Goal: Task Accomplishment & Management: Manage account settings

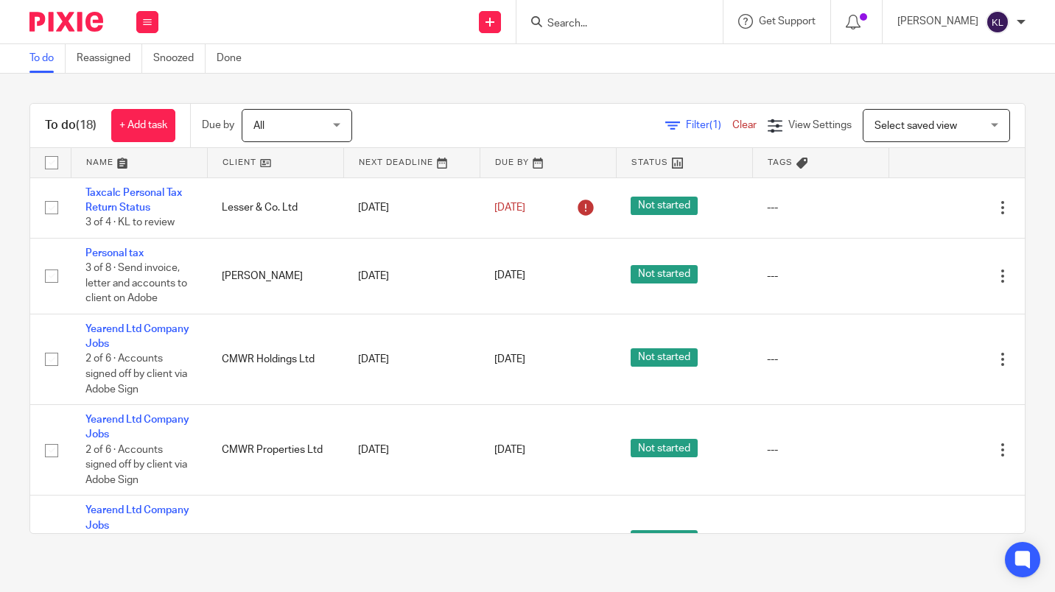
click at [595, 29] on input "Search" at bounding box center [612, 24] width 133 height 13
click at [922, 205] on icon at bounding box center [929, 207] width 15 height 15
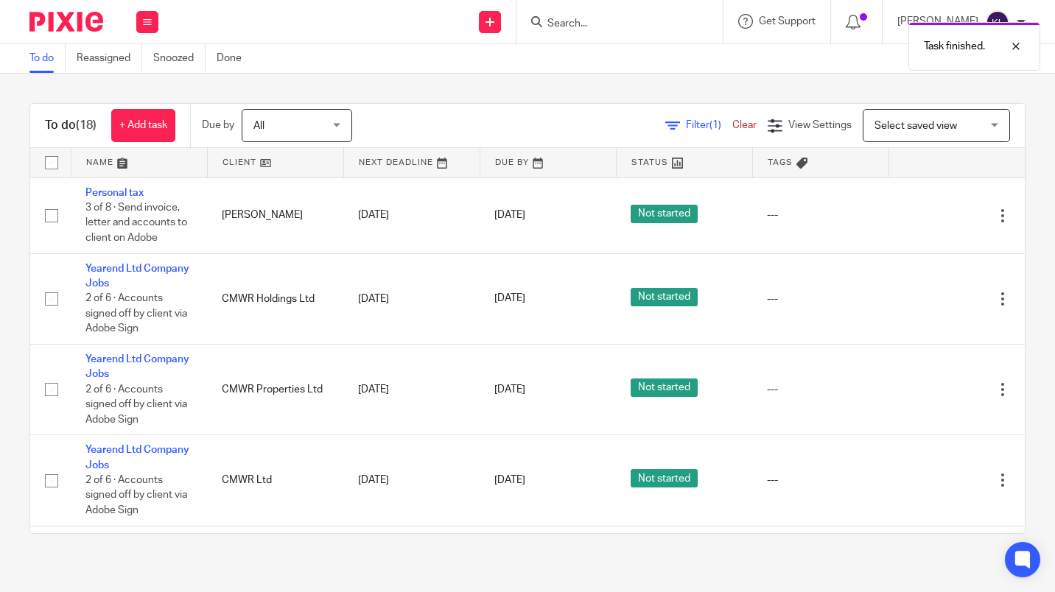
click at [604, 23] on div "Task finished." at bounding box center [784, 43] width 513 height 56
click at [578, 24] on div "Task finished." at bounding box center [784, 43] width 513 height 56
click at [591, 24] on input "Search" at bounding box center [612, 24] width 133 height 13
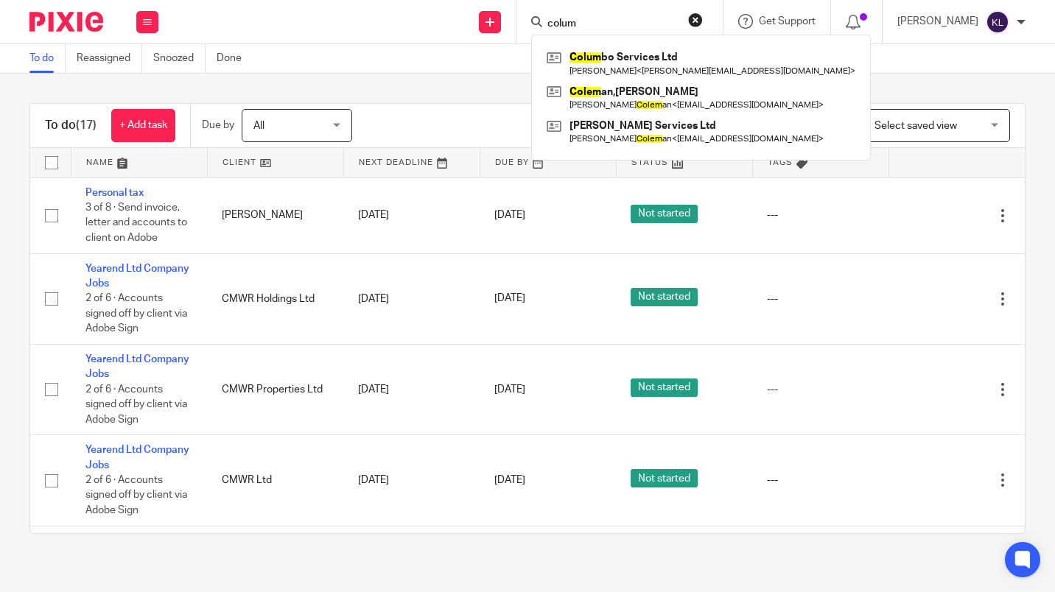
type input "colum"
click at [617, 49] on link at bounding box center [701, 63] width 316 height 34
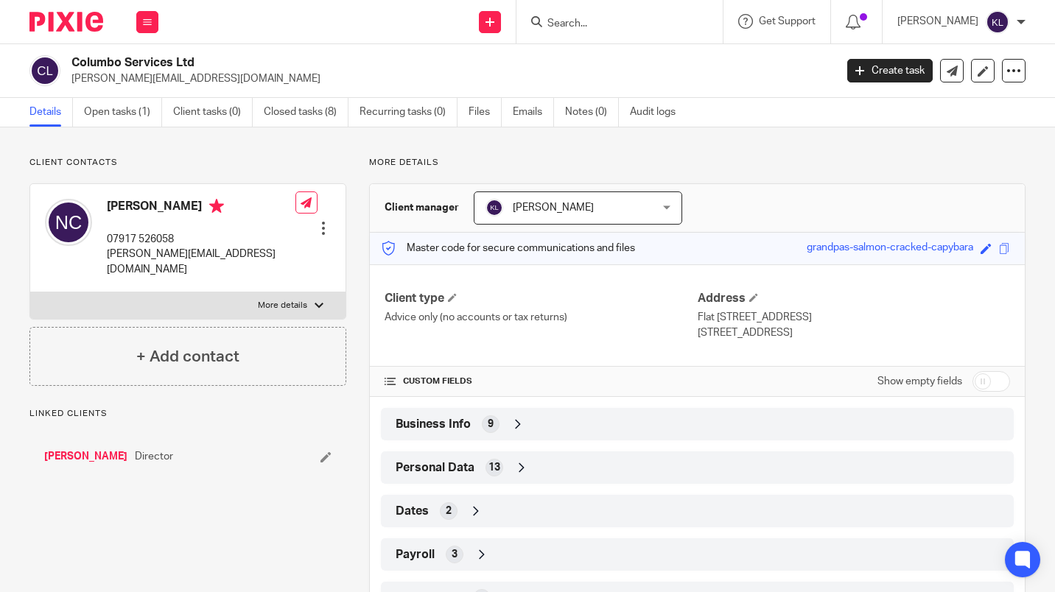
click at [106, 115] on link "Open tasks (1)" at bounding box center [123, 112] width 78 height 29
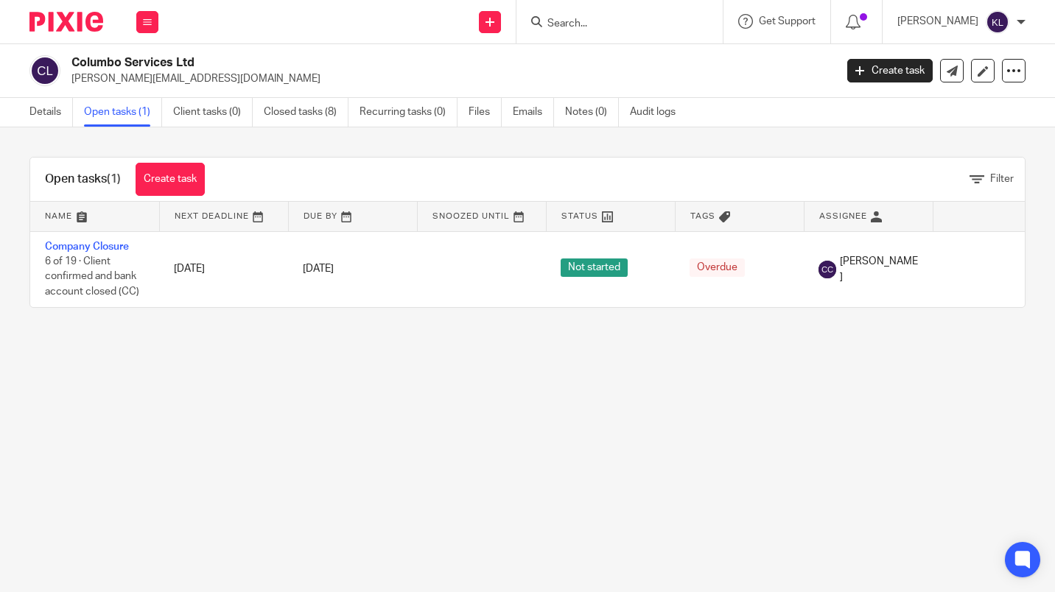
click at [92, 245] on link "Company Closure" at bounding box center [87, 247] width 84 height 10
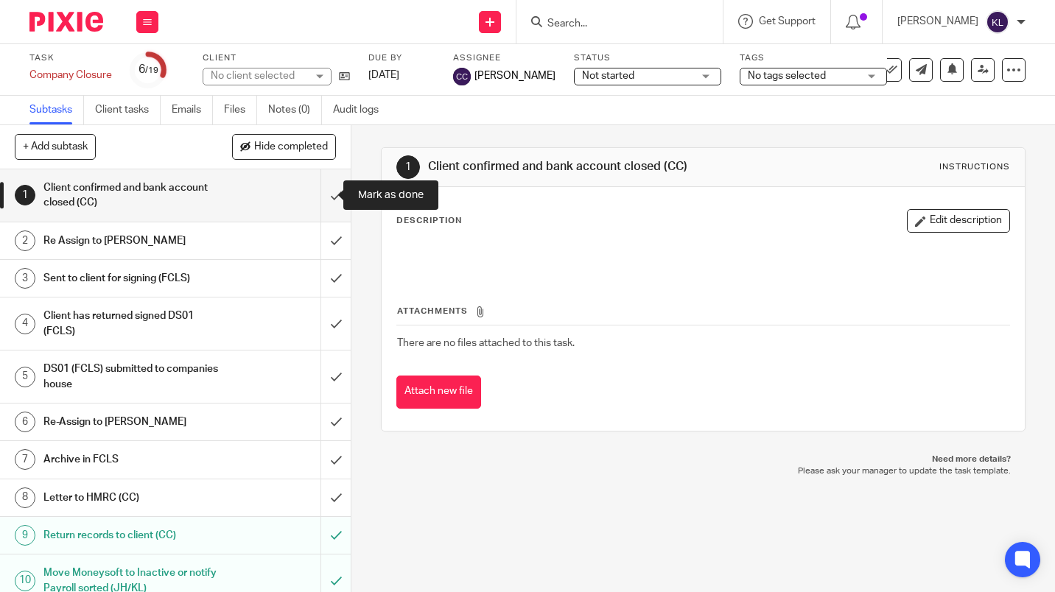
click at [319, 194] on input "submit" at bounding box center [175, 195] width 351 height 52
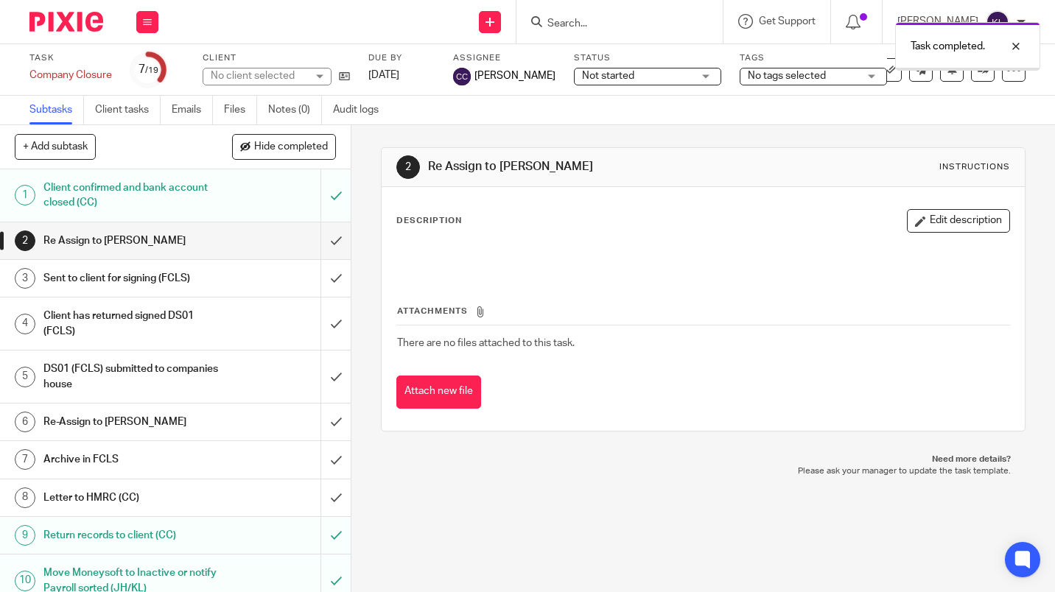
click at [319, 233] on input "submit" at bounding box center [175, 240] width 351 height 37
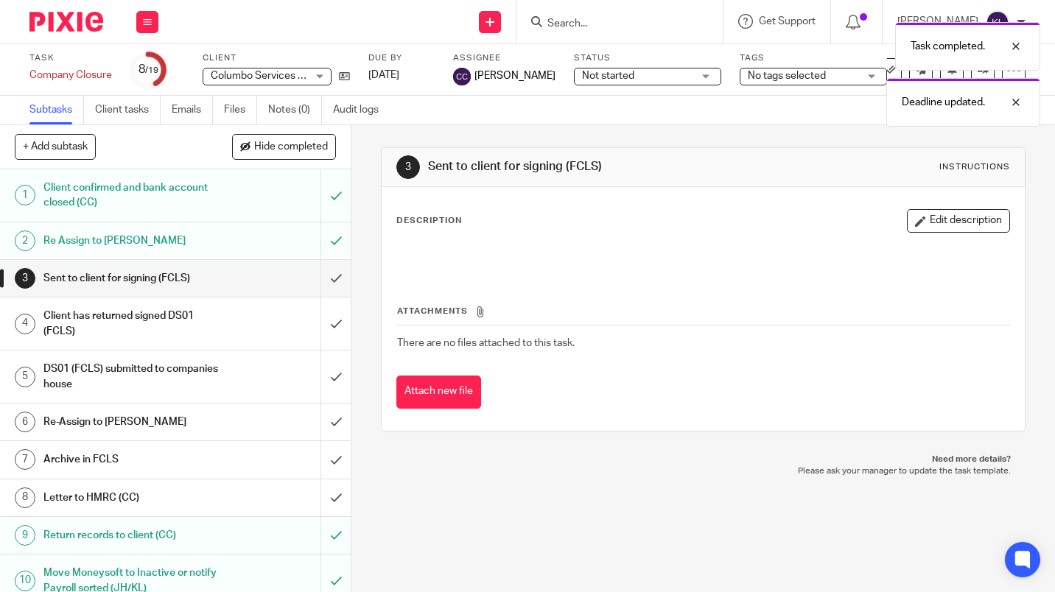
click at [1015, 100] on div at bounding box center [1005, 103] width 40 height 18
click at [1017, 45] on div at bounding box center [1005, 47] width 40 height 18
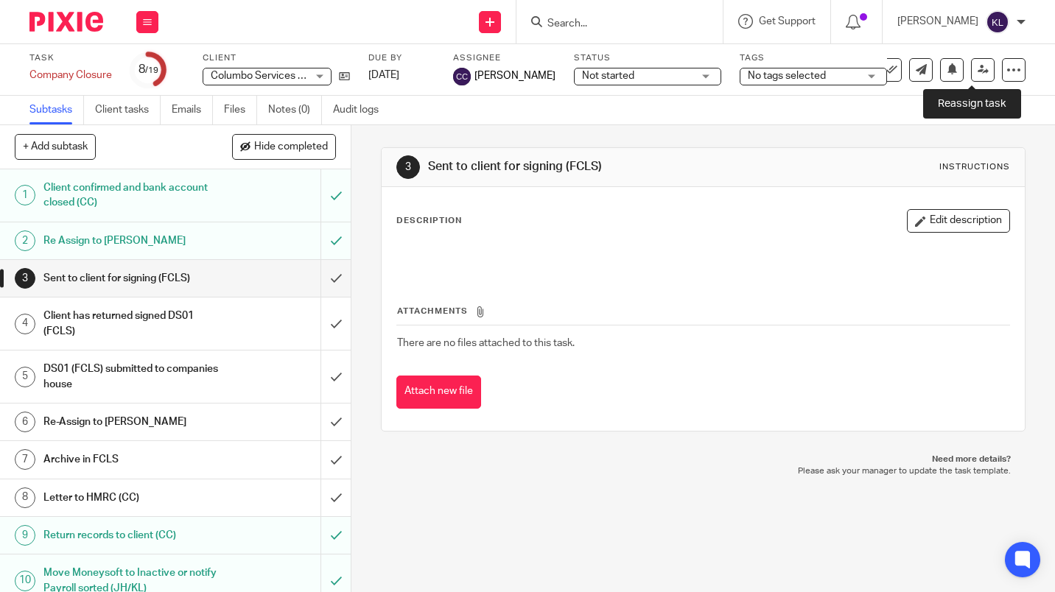
click at [978, 74] on link at bounding box center [983, 70] width 24 height 24
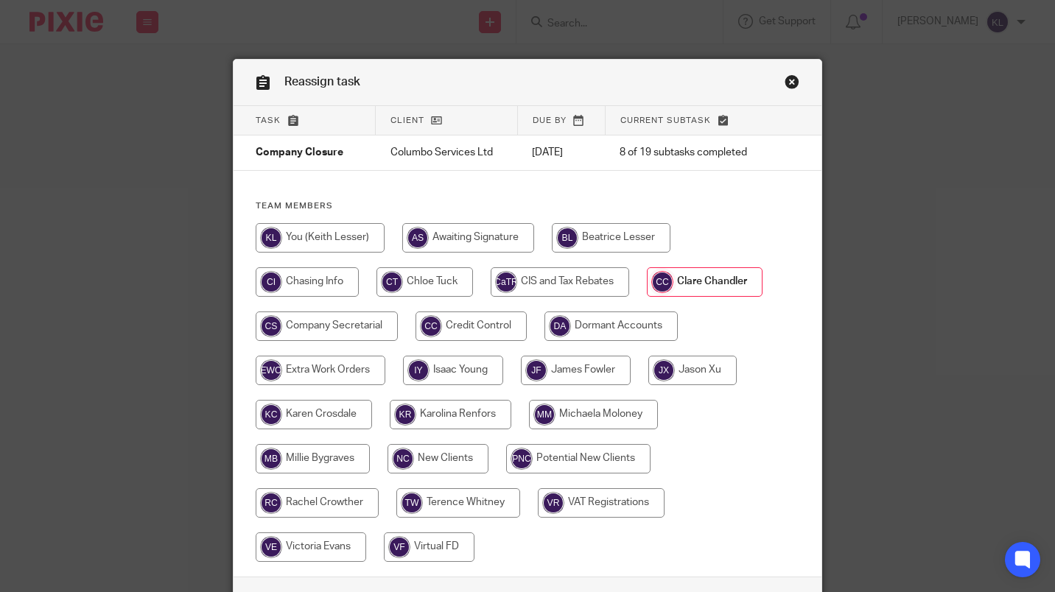
click at [354, 318] on input "radio" at bounding box center [327, 326] width 142 height 29
radio input "true"
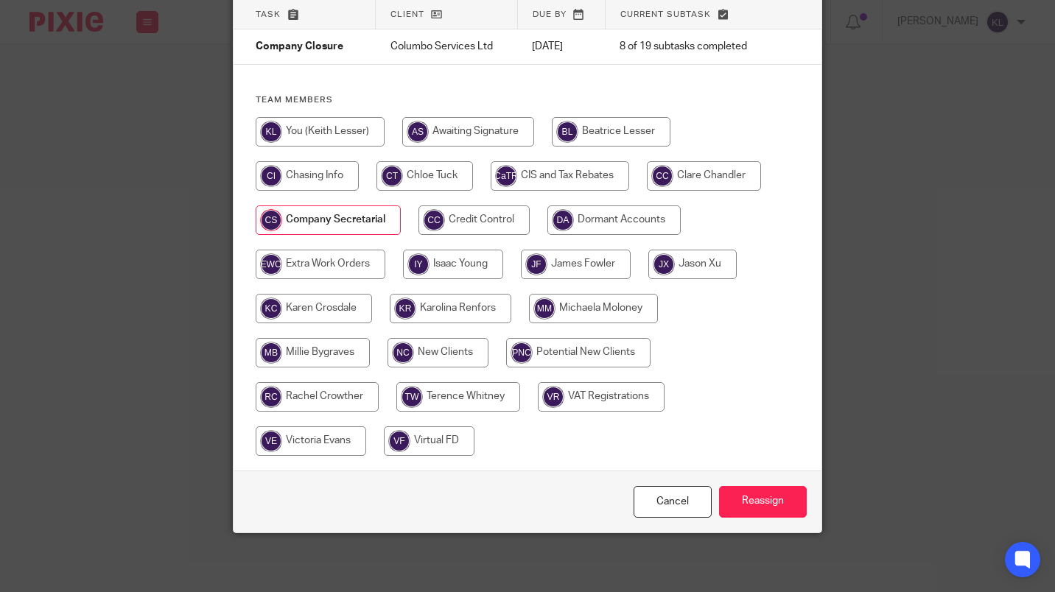
click at [765, 502] on input "Reassign" at bounding box center [763, 502] width 88 height 32
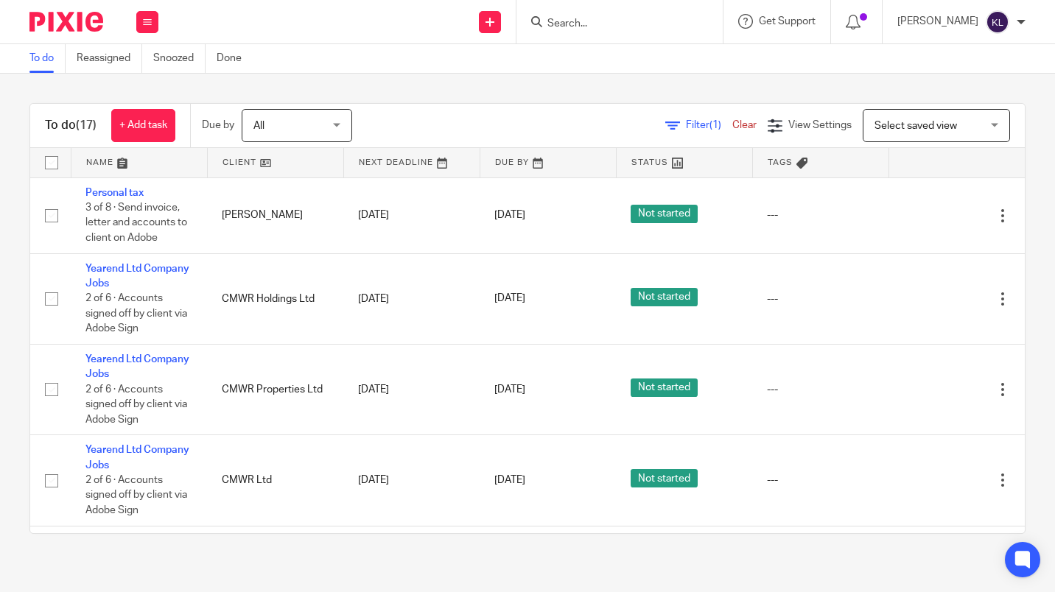
click at [615, 31] on div at bounding box center [619, 21] width 206 height 43
click at [625, 27] on input "Search" at bounding box center [612, 24] width 133 height 13
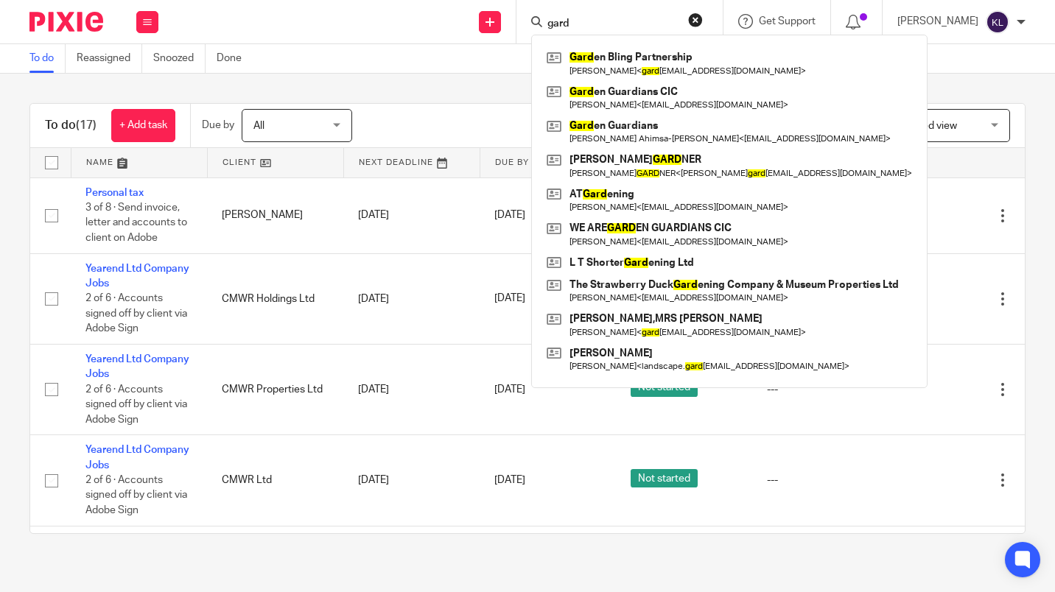
type input "gard"
click at [715, 139] on link at bounding box center [729, 132] width 373 height 34
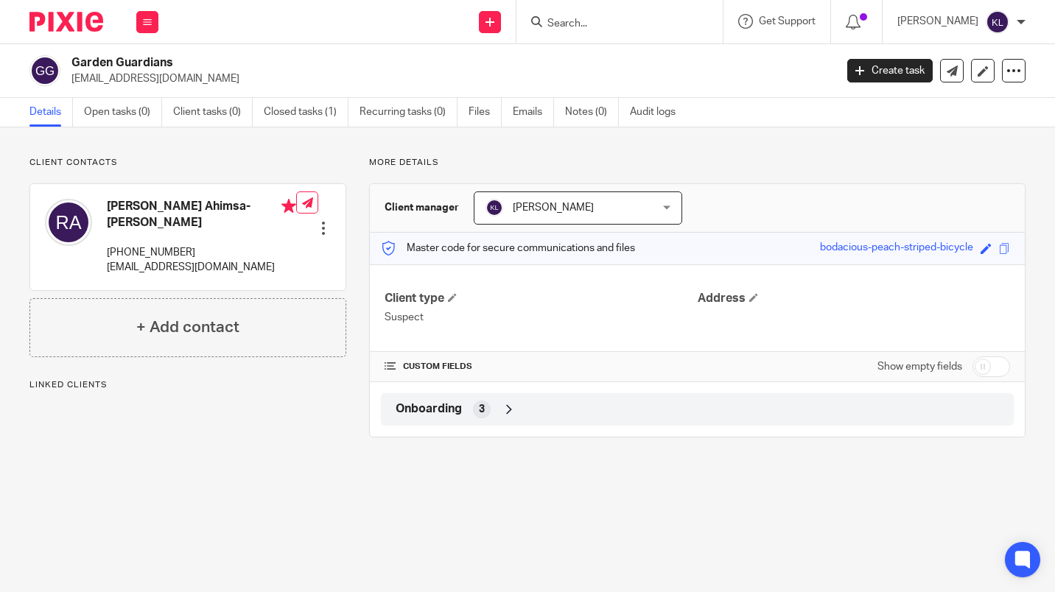
click at [1009, 71] on icon at bounding box center [1013, 70] width 15 height 15
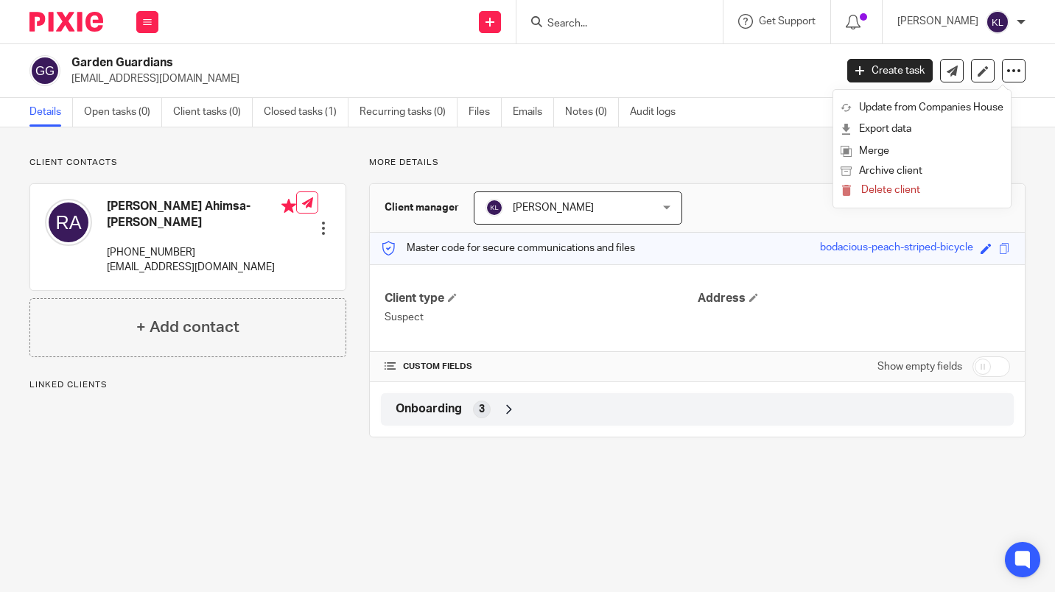
click at [899, 191] on span "Delete client" at bounding box center [890, 190] width 59 height 10
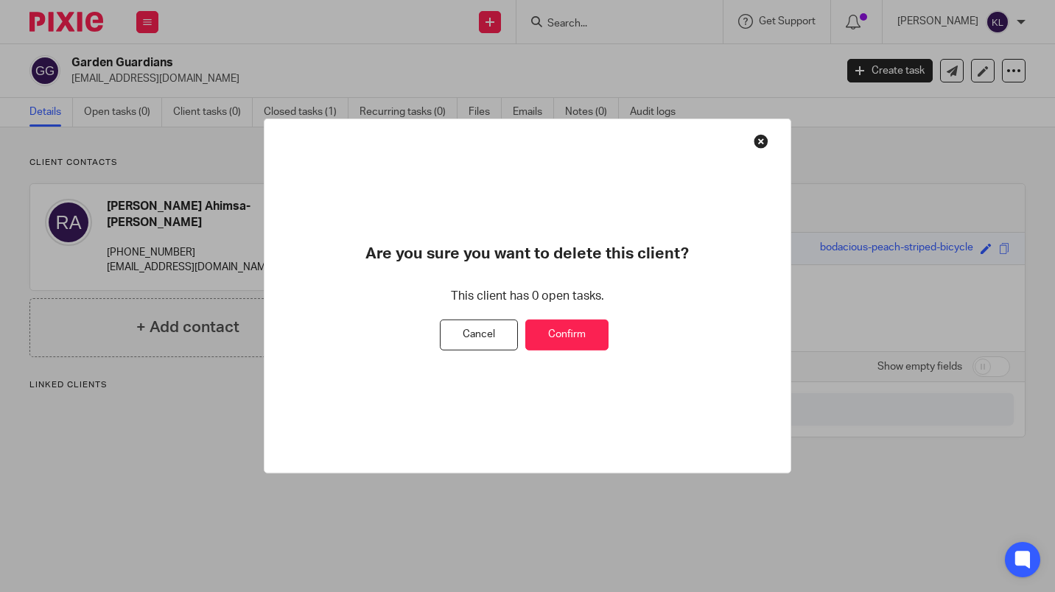
click at [587, 338] on button "Confirm" at bounding box center [566, 335] width 83 height 32
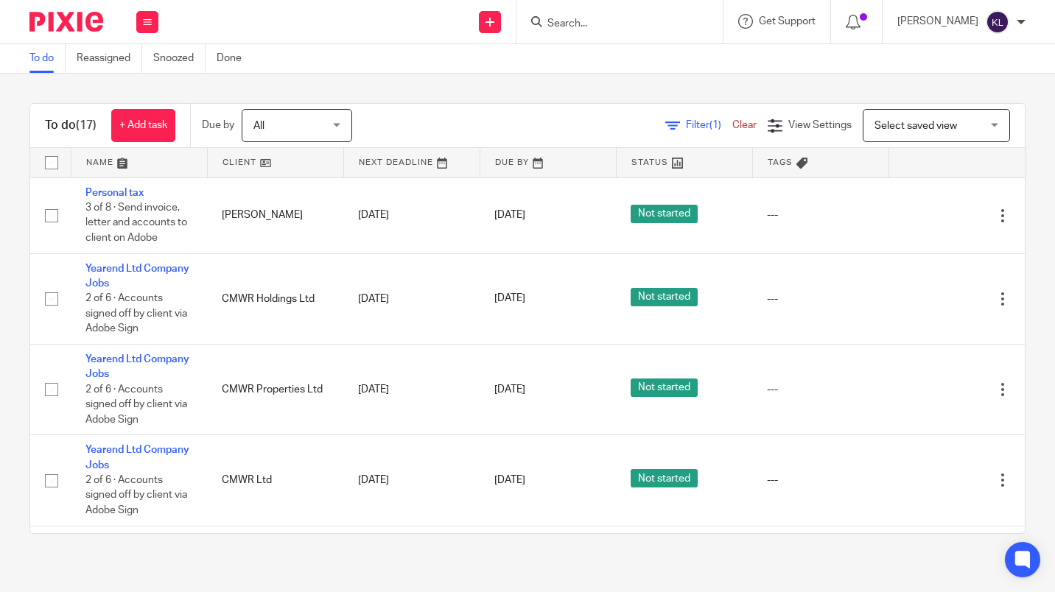
click at [622, 28] on input "Search" at bounding box center [612, 24] width 133 height 13
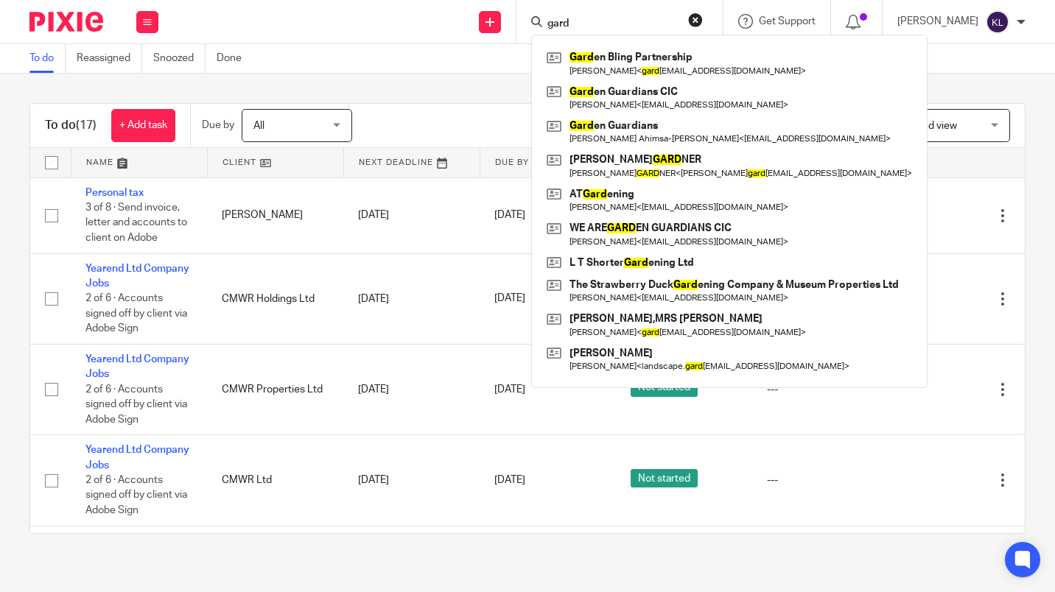
type input "gard"
click at [704, 102] on link at bounding box center [729, 98] width 373 height 34
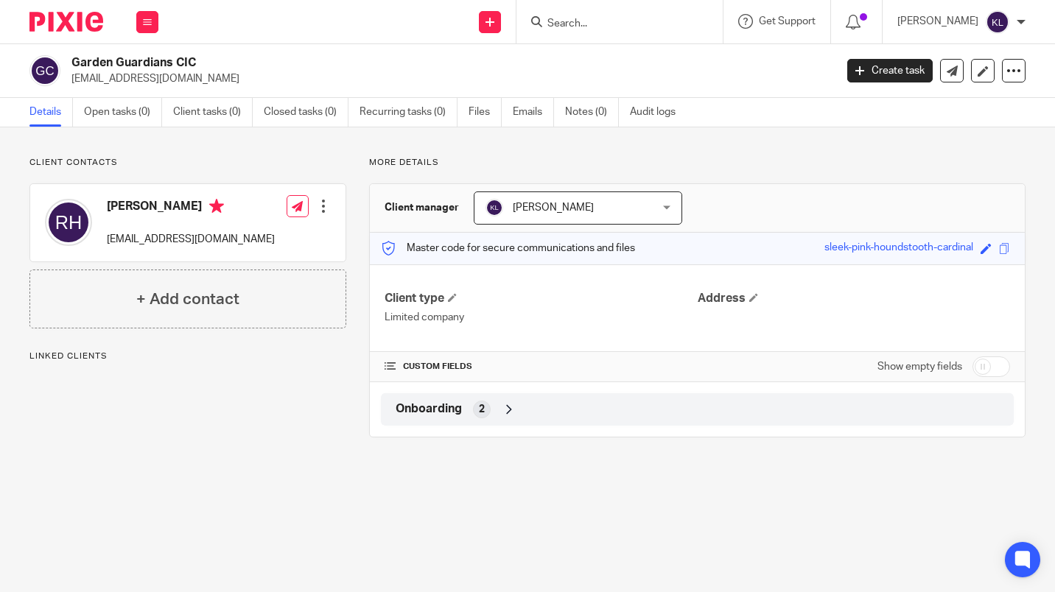
click at [453, 298] on span at bounding box center [452, 297] width 9 height 9
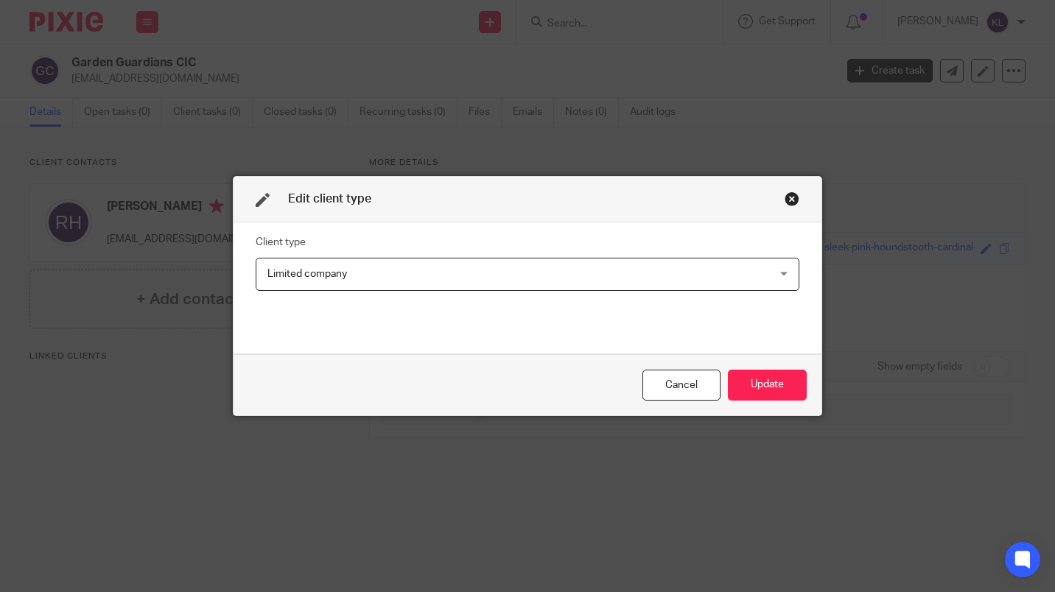
click at [480, 276] on span "Limited company" at bounding box center [479, 274] width 425 height 31
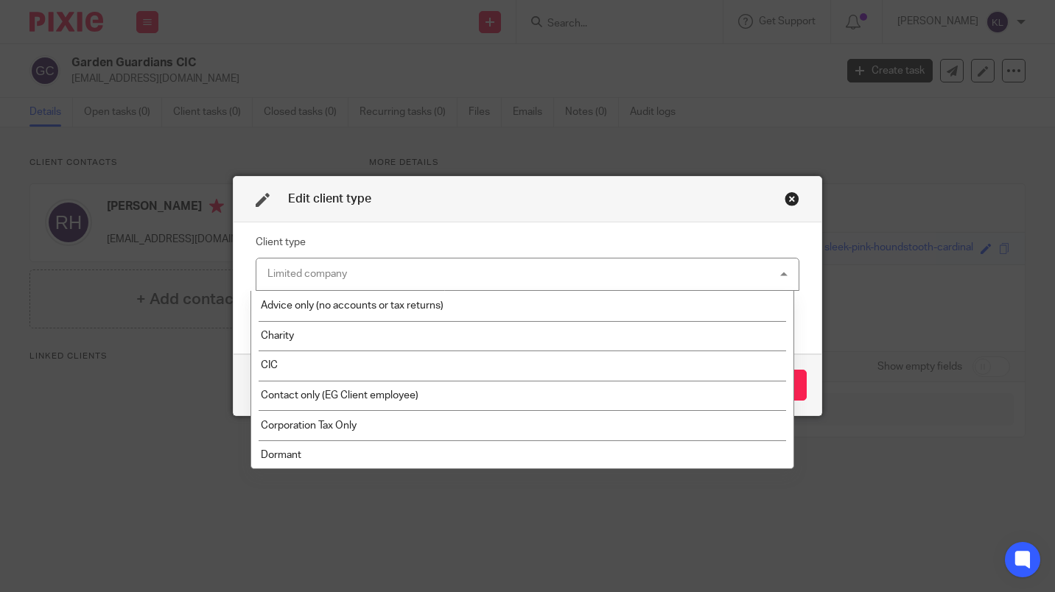
click at [463, 368] on li "CIC" at bounding box center [522, 366] width 542 height 30
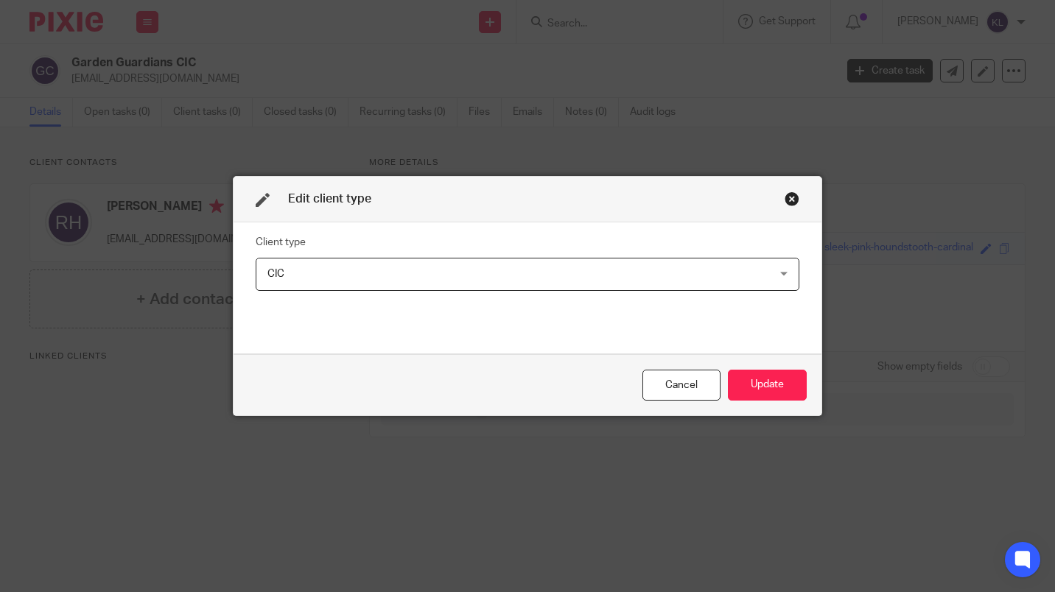
click at [752, 387] on button "Update" at bounding box center [767, 386] width 79 height 32
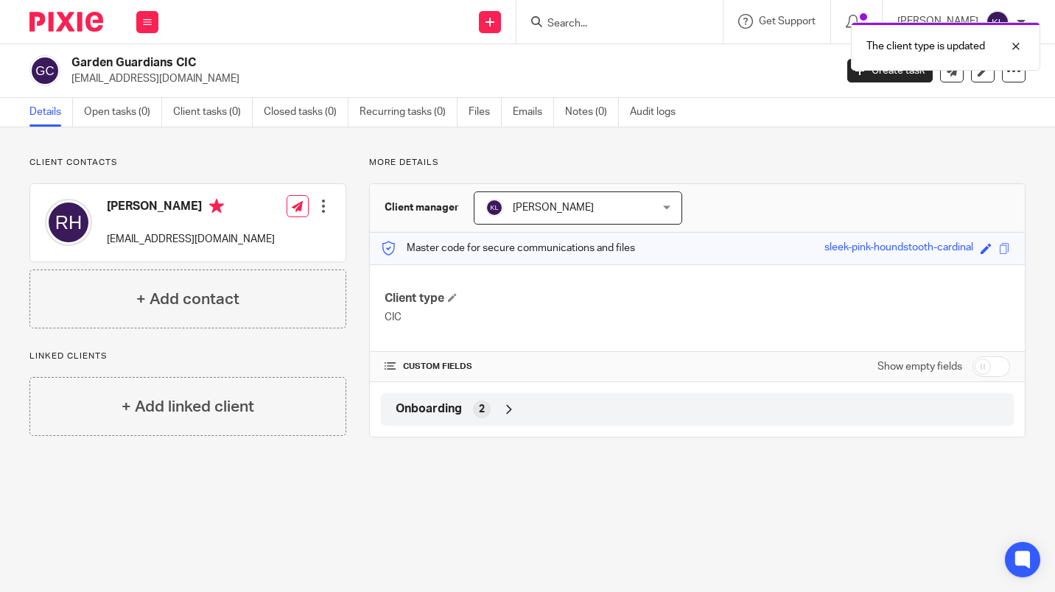
click at [874, 80] on link "Create task" at bounding box center [889, 71] width 85 height 24
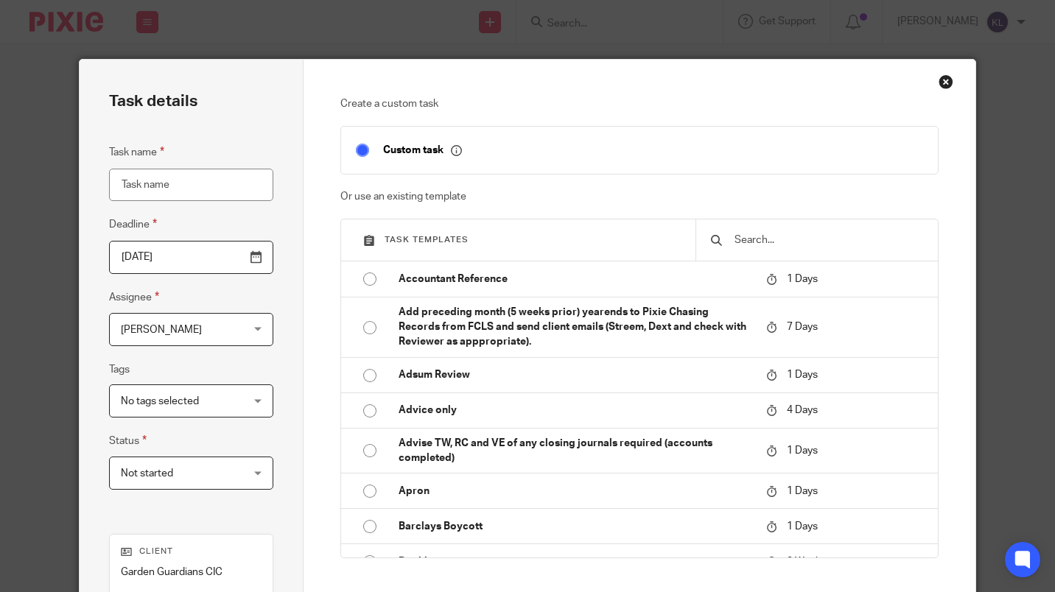
click at [811, 246] on input "text" at bounding box center [828, 240] width 190 height 16
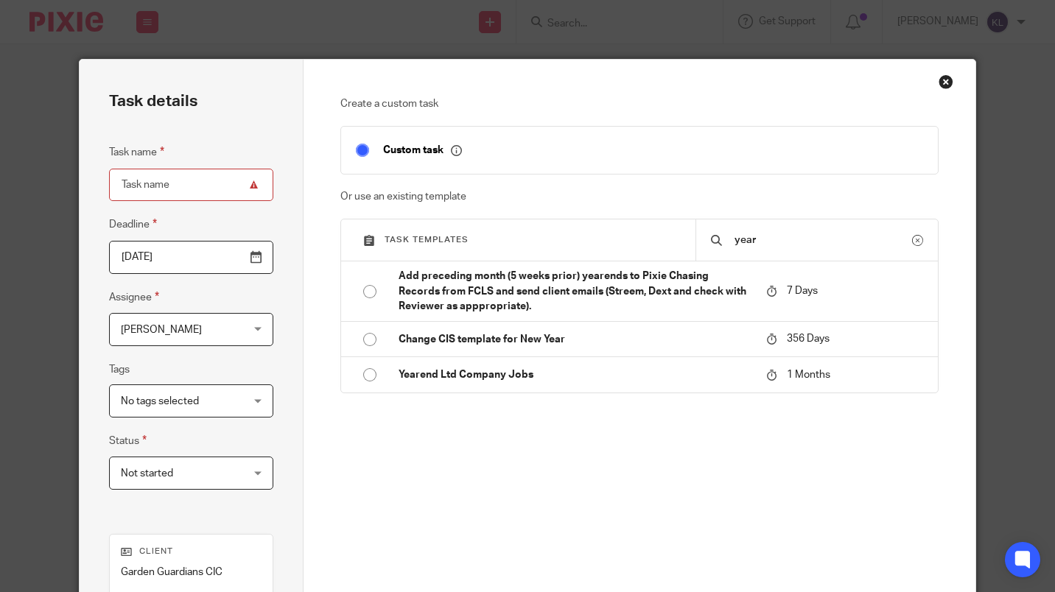
type input "year"
click at [558, 385] on td "Yearend Ltd Company Jobs" at bounding box center [571, 374] width 375 height 35
type input "[DATE]"
type input "Yearend Ltd Company Jobs"
checkbox input "false"
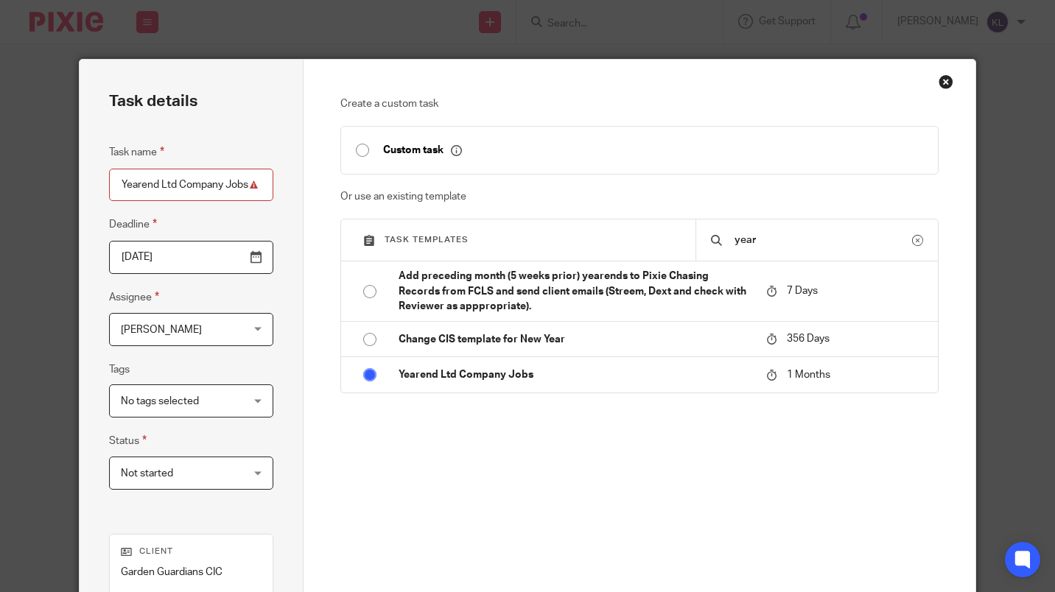
radio input "true"
click at [181, 339] on span "[PERSON_NAME]" at bounding box center [182, 329] width 122 height 31
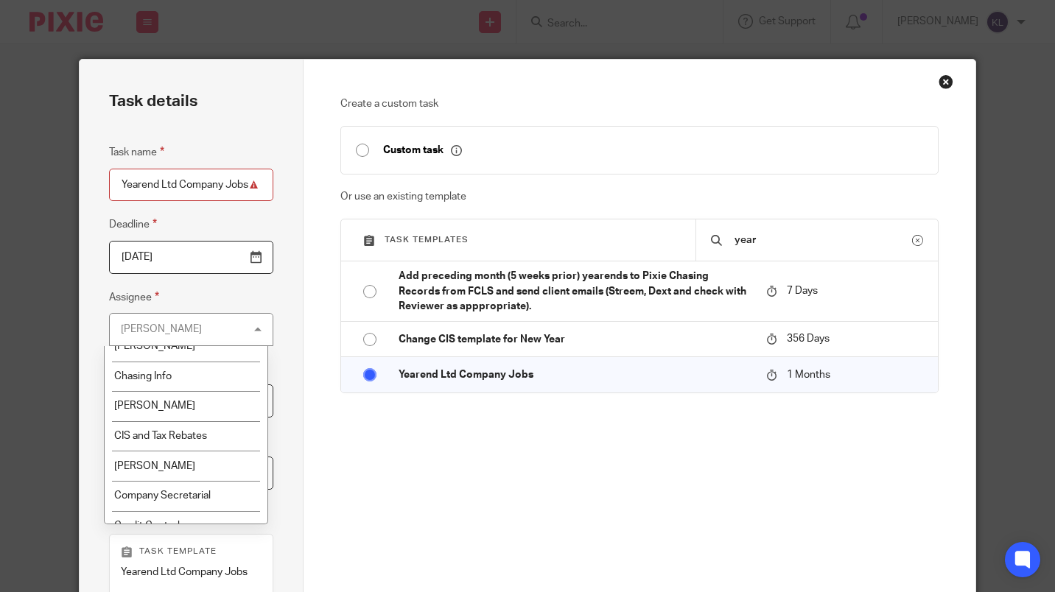
scroll to position [58, 0]
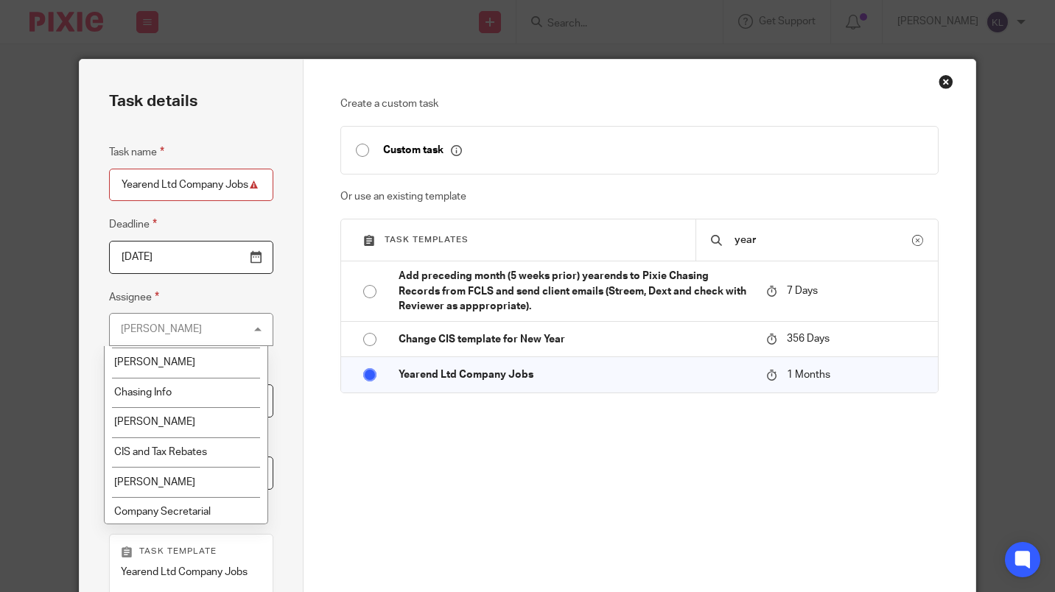
click at [197, 394] on li "Chasing Info" at bounding box center [186, 393] width 163 height 30
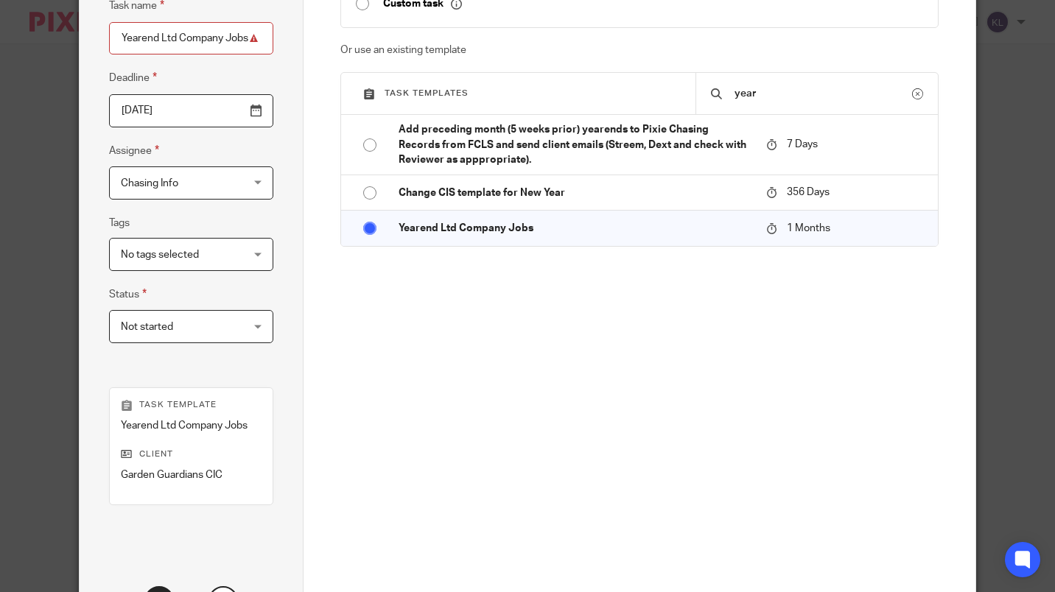
scroll to position [3, 0]
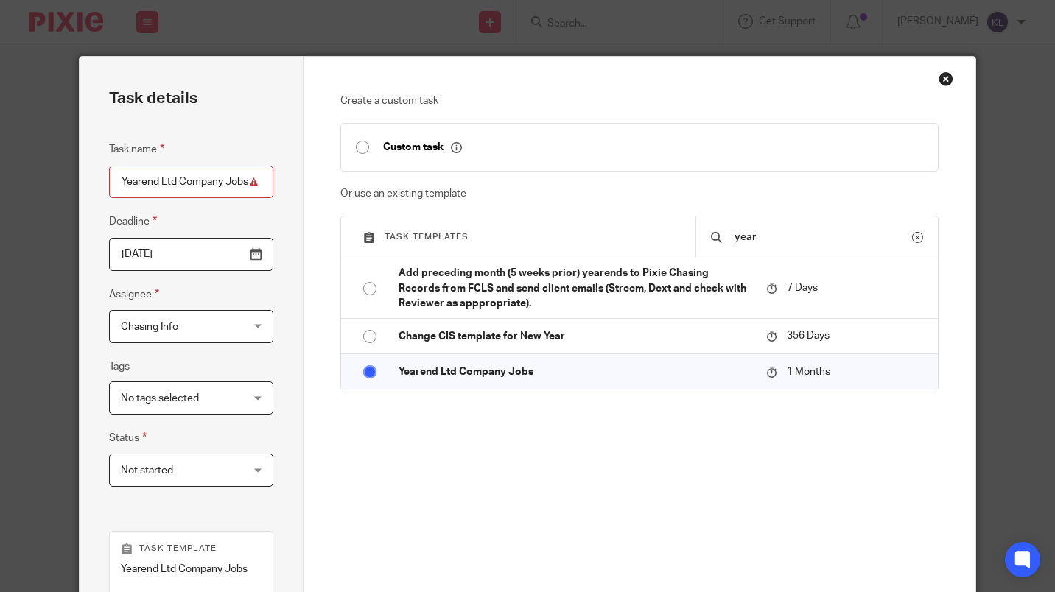
click at [244, 255] on input "2025-09-19" at bounding box center [191, 254] width 164 height 33
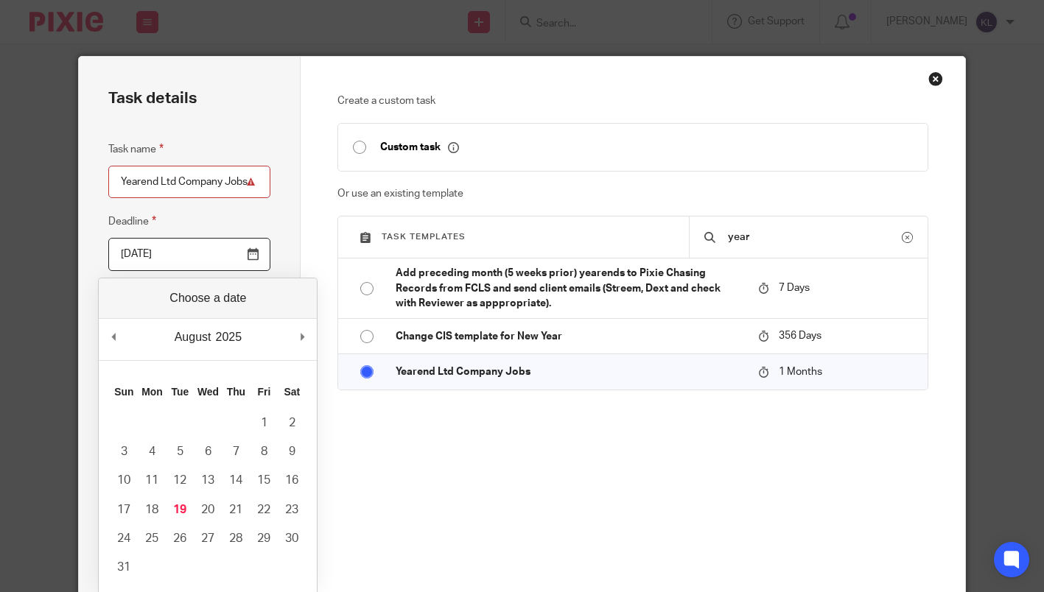
type input "2025-08-22"
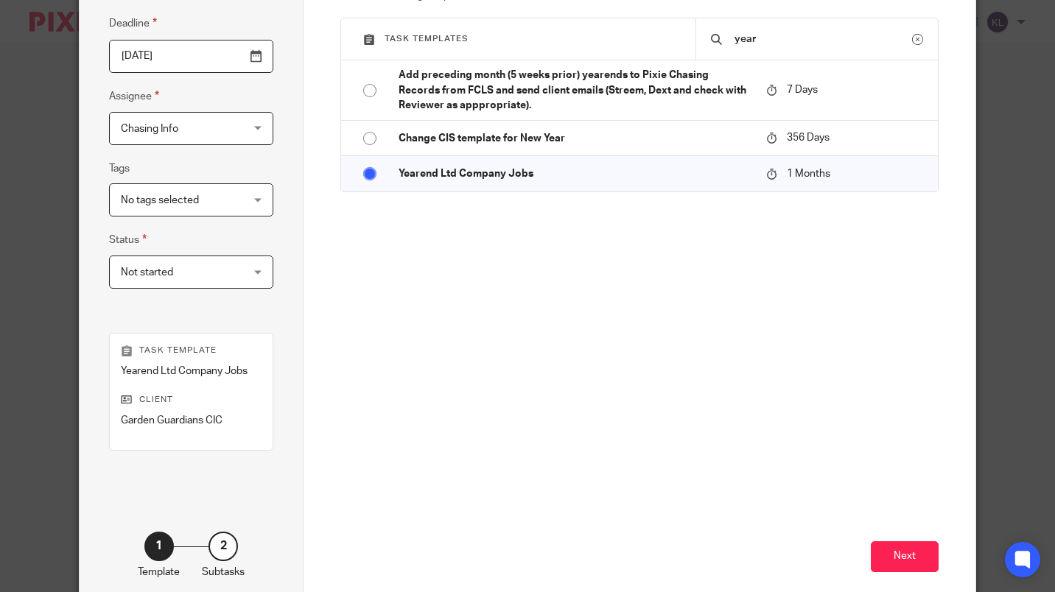
scroll to position [202, 0]
click at [919, 563] on button "Next" at bounding box center [905, 557] width 68 height 32
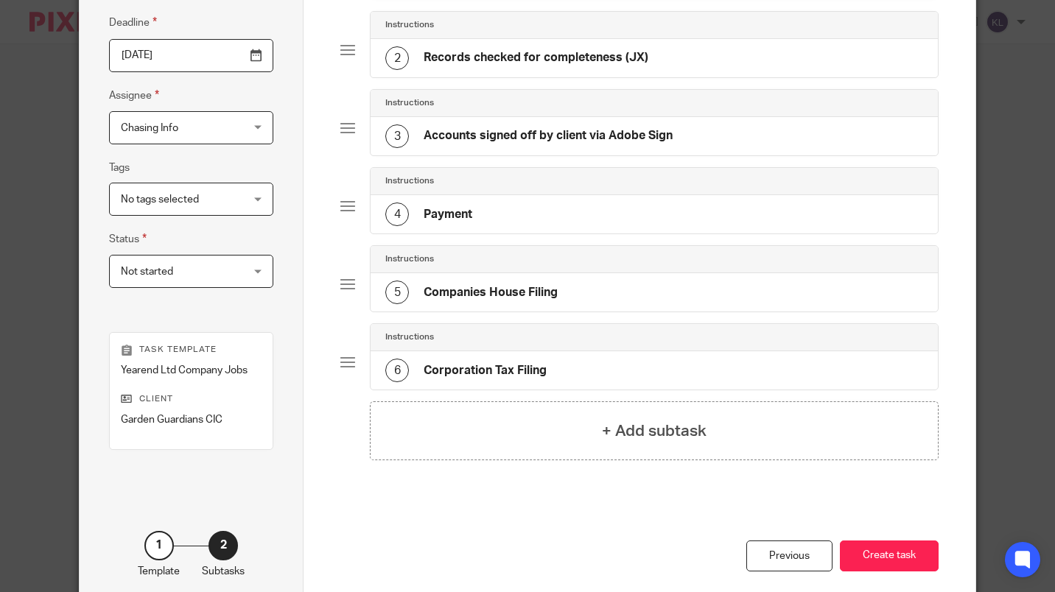
click at [903, 561] on button "Create task" at bounding box center [889, 557] width 99 height 32
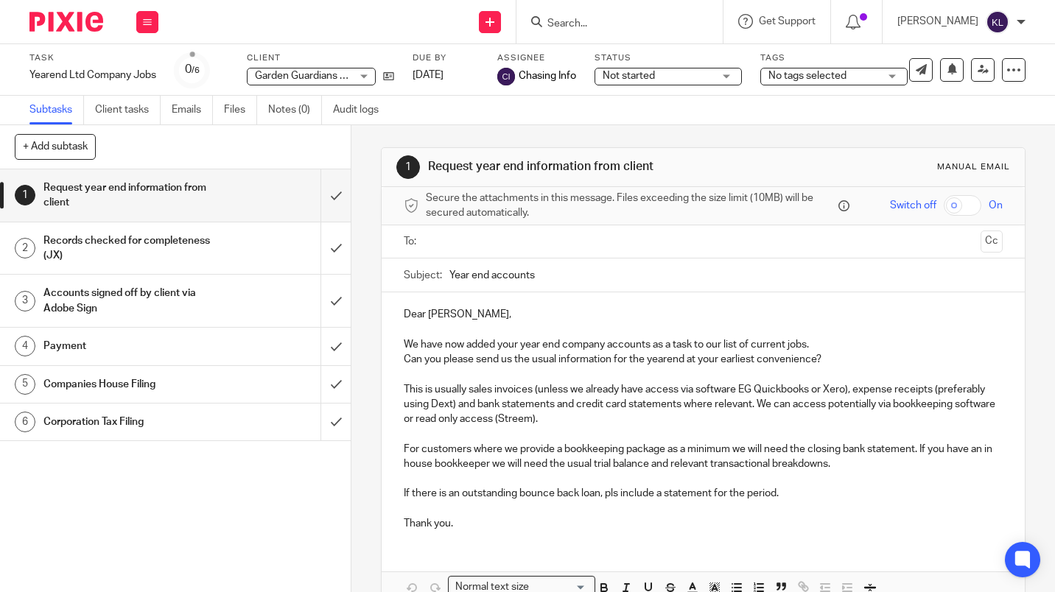
click at [604, 18] on input "Search" at bounding box center [612, 24] width 133 height 13
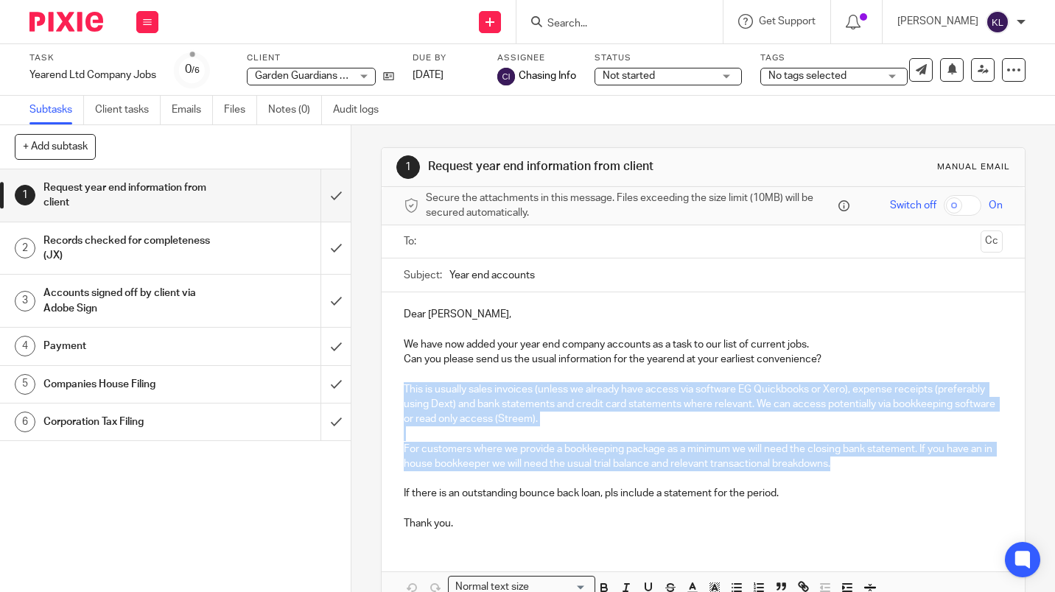
drag, startPoint x: 876, startPoint y: 462, endPoint x: 390, endPoint y: 388, distance: 491.8
click at [390, 388] on div "Dear Rebecca, We have now added your year end company accounts as a task to our…" at bounding box center [703, 417] width 643 height 250
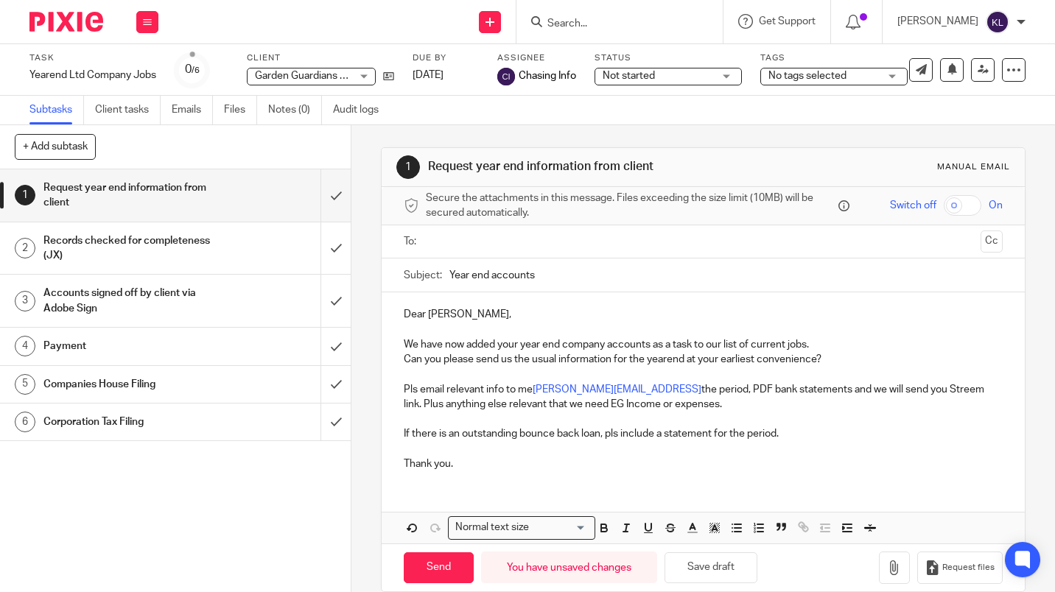
click at [623, 243] on input "text" at bounding box center [703, 242] width 544 height 17
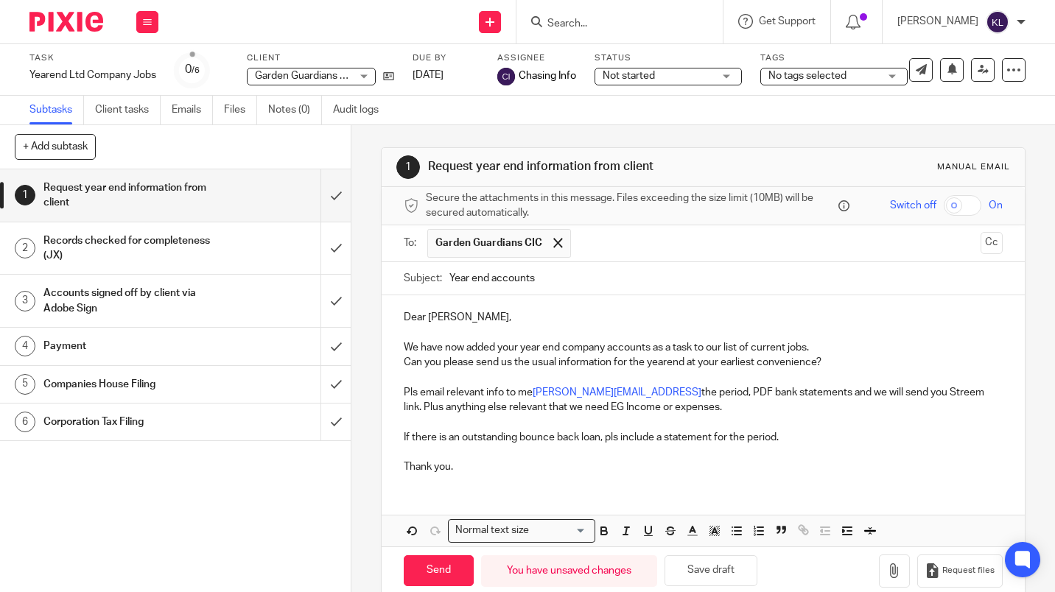
click at [434, 572] on input "Send" at bounding box center [439, 572] width 70 height 32
type input "Sent"
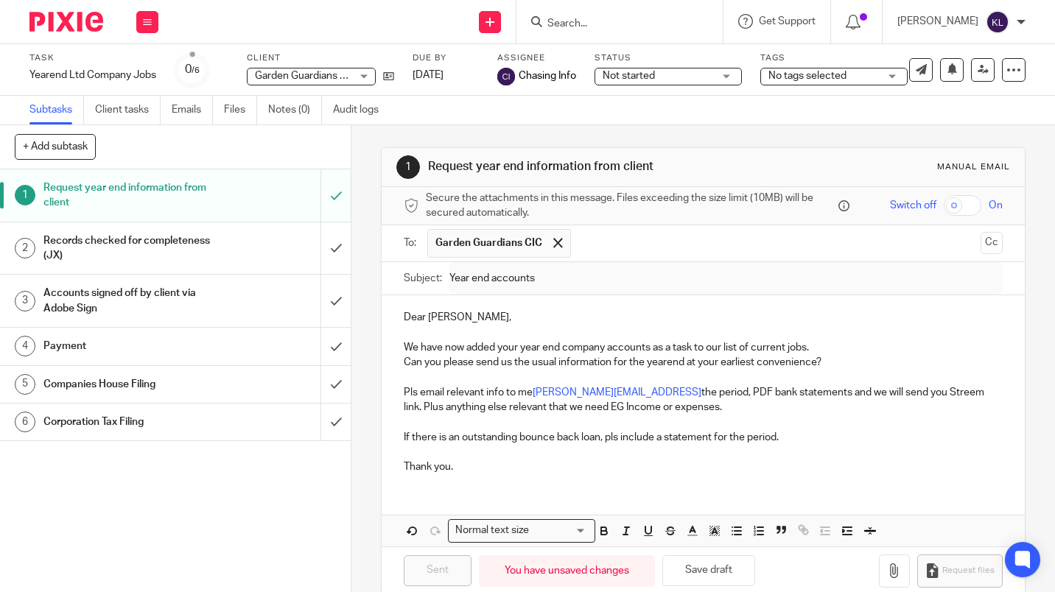
click at [586, 23] on input "Search" at bounding box center [612, 24] width 133 height 13
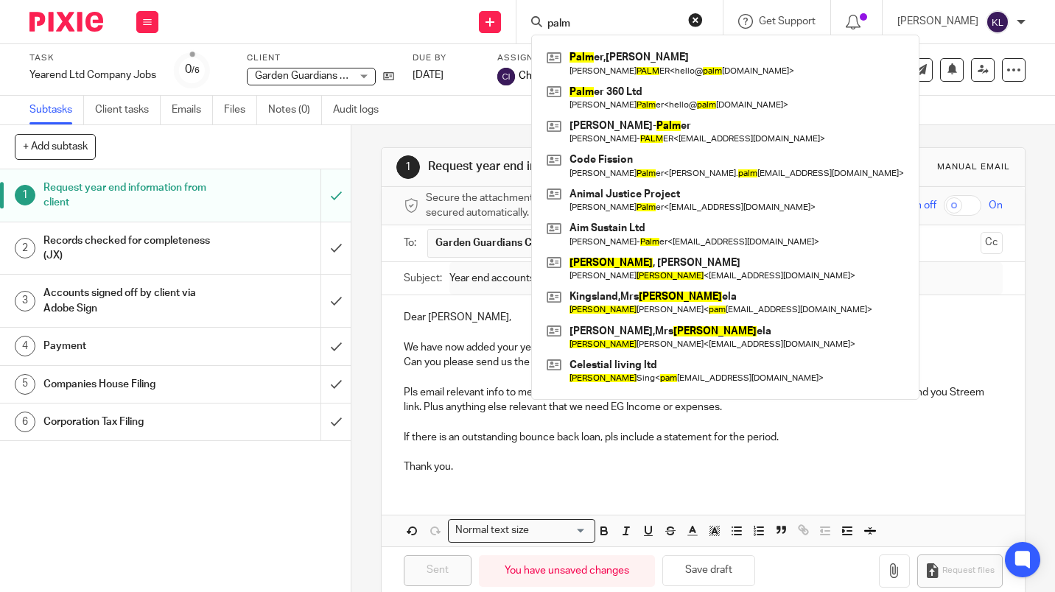
type input "palm"
click at [635, 97] on link at bounding box center [725, 98] width 365 height 34
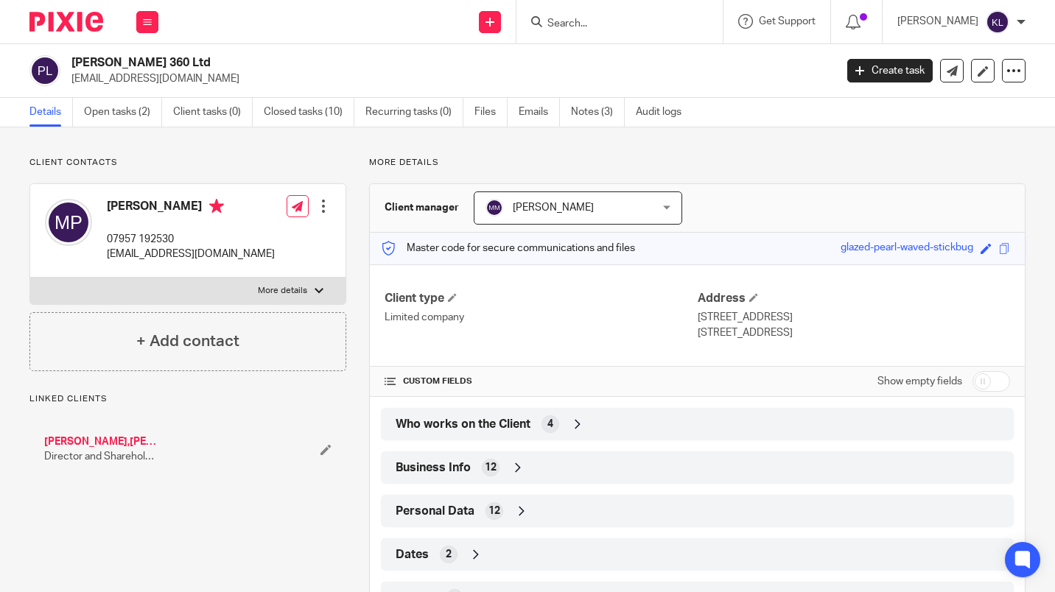
click at [134, 112] on link "Open tasks (2)" at bounding box center [123, 112] width 78 height 29
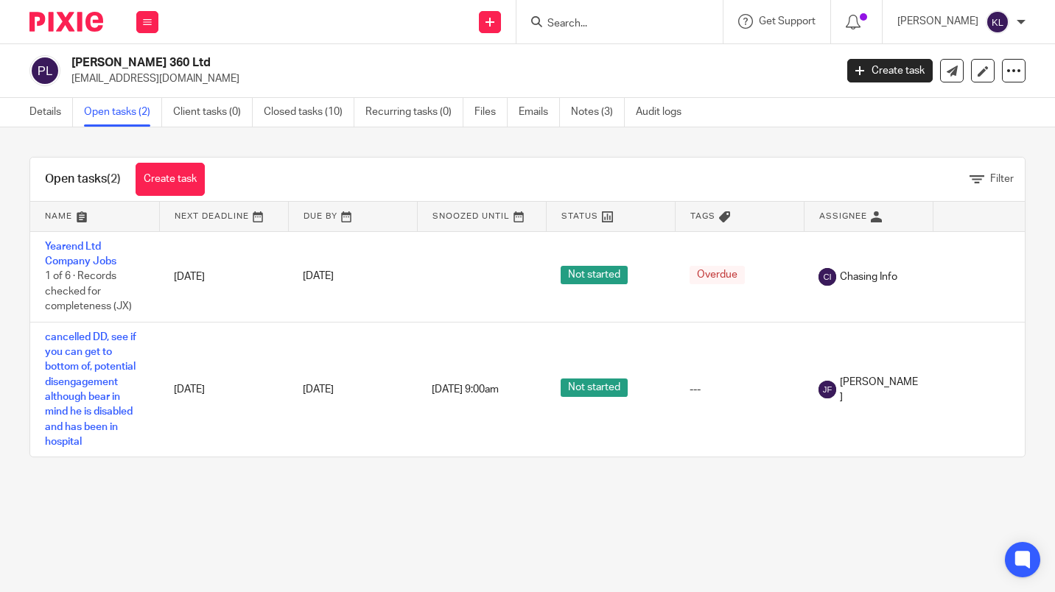
click at [329, 278] on link "25 Jun 2025" at bounding box center [336, 276] width 66 height 15
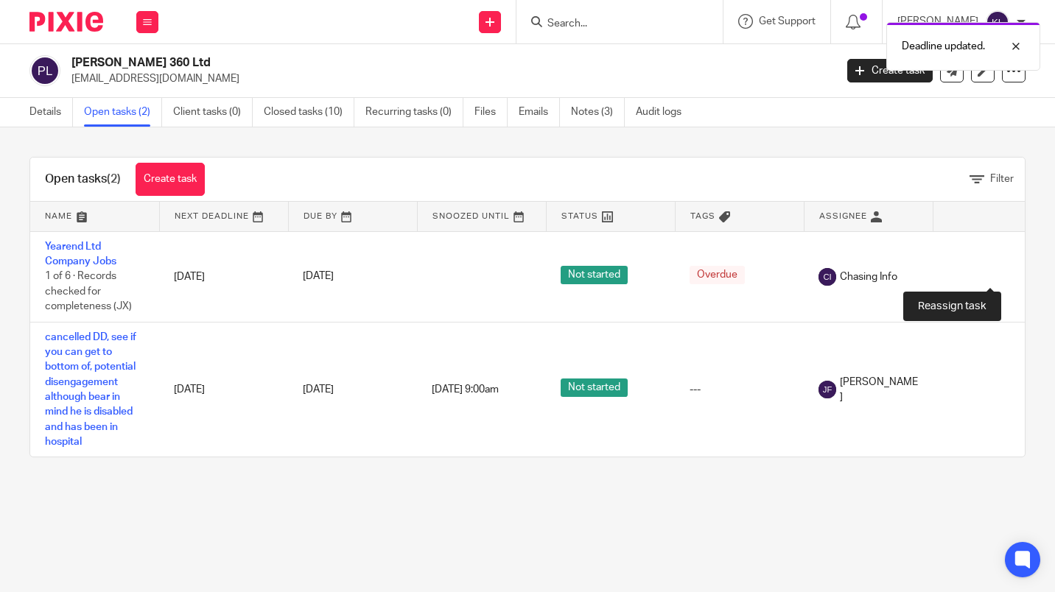
click at [988, 273] on icon at bounding box center [988, 277] width 15 height 15
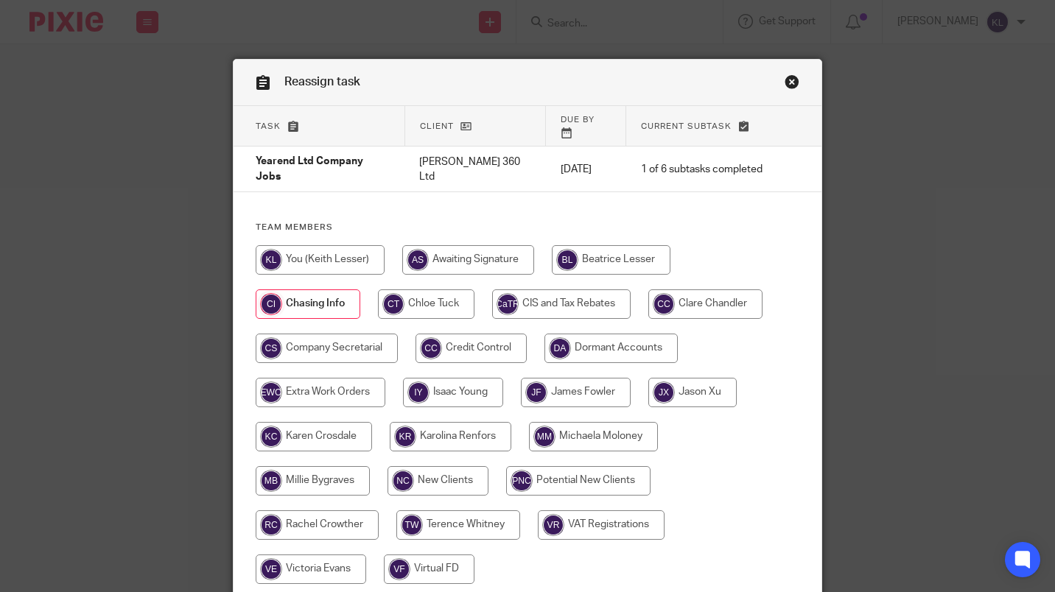
click at [578, 422] on input "radio" at bounding box center [593, 436] width 129 height 29
radio input "true"
drag, startPoint x: 1042, startPoint y: 247, endPoint x: 1048, endPoint y: 345, distance: 98.1
click at [1048, 345] on div "Reassign task Task Client Due by Current subtask Yearend Ltd Company Jobs [PERS…" at bounding box center [527, 296] width 1055 height 592
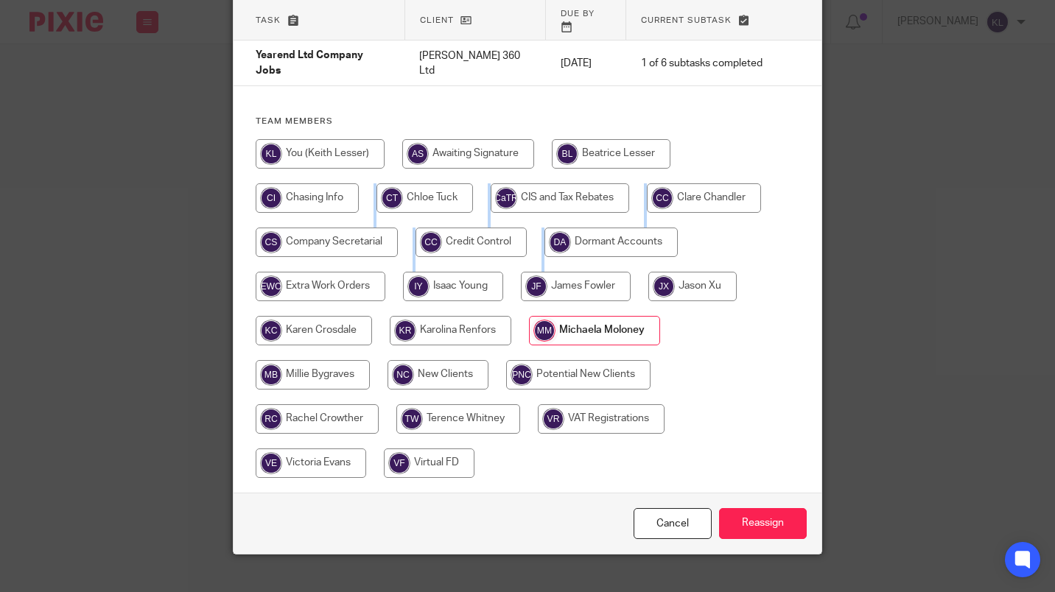
click at [782, 508] on input "Reassign" at bounding box center [763, 524] width 88 height 32
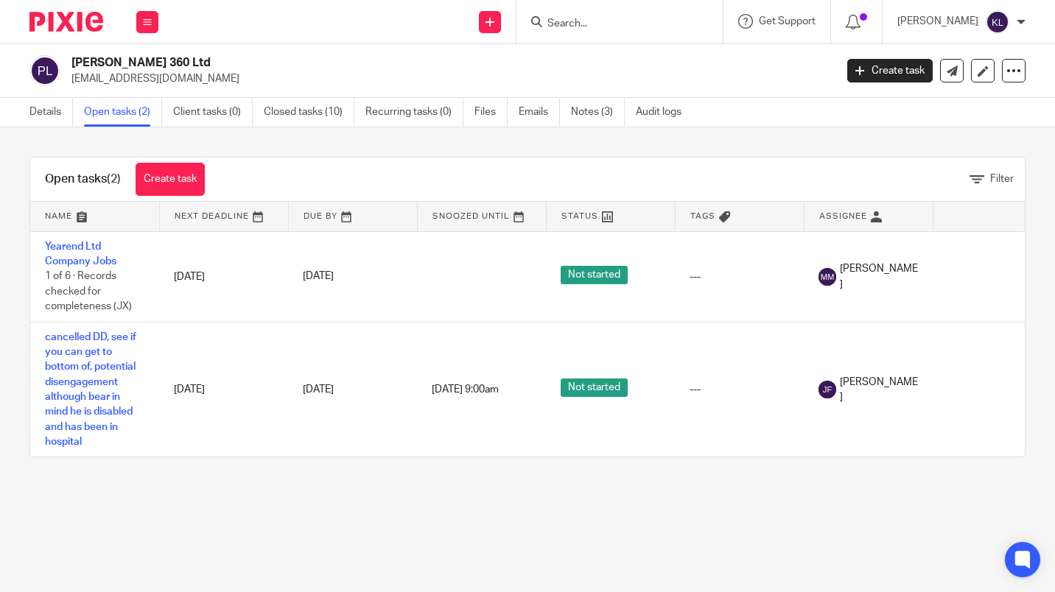
click at [586, 23] on input "Search" at bounding box center [612, 24] width 133 height 13
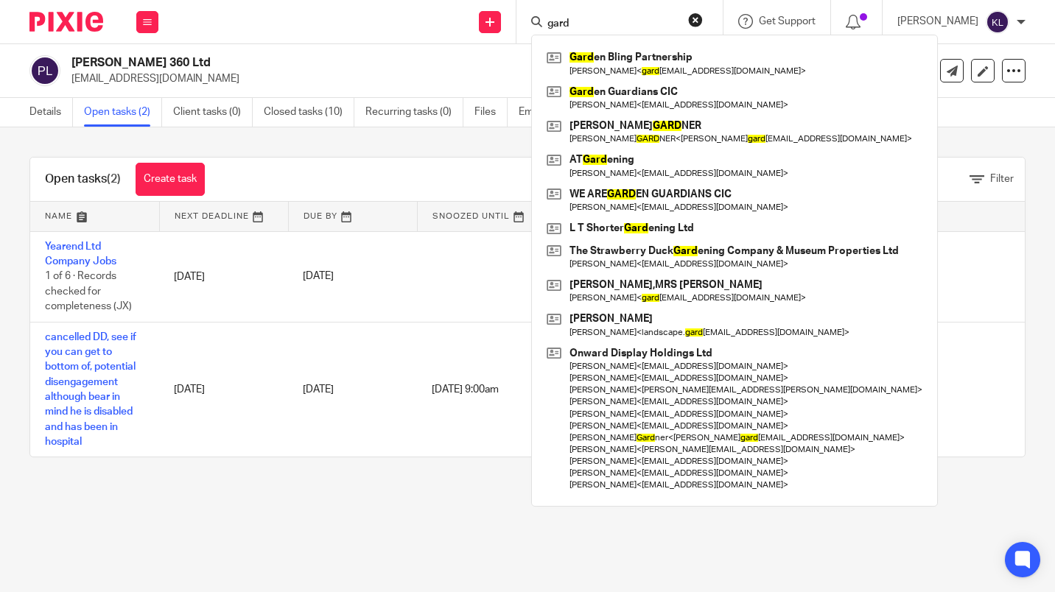
type input "gard"
click at [701, 111] on link at bounding box center [734, 98] width 383 height 34
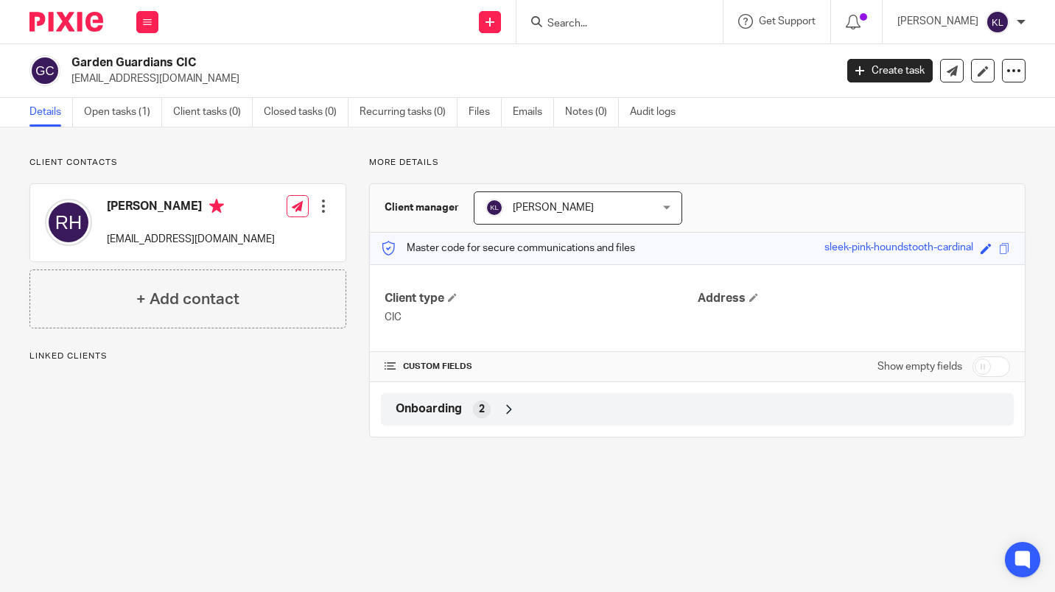
click at [880, 74] on link "Create task" at bounding box center [889, 71] width 85 height 24
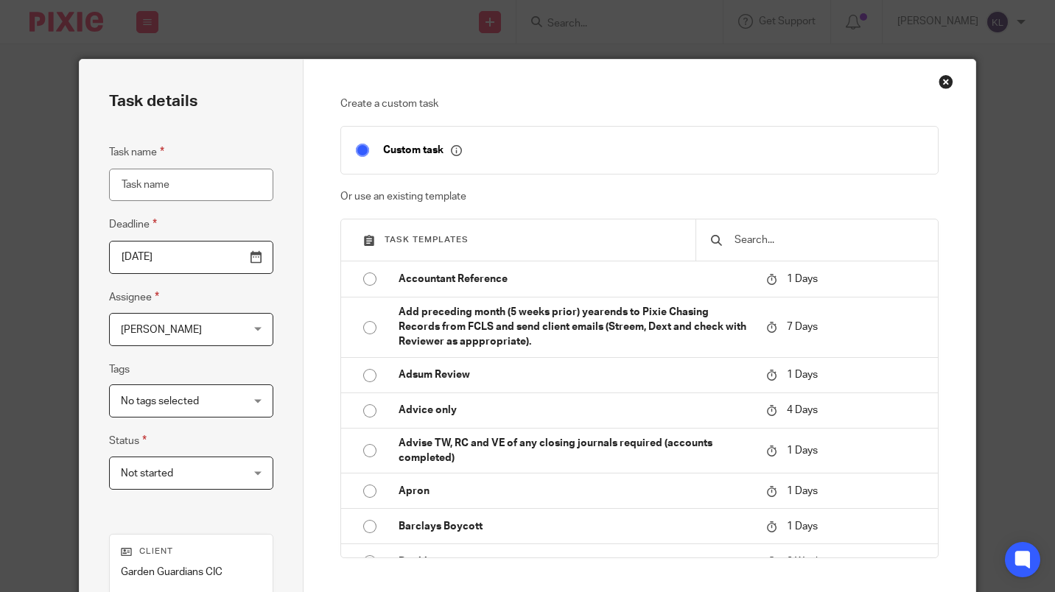
click at [840, 246] on input "text" at bounding box center [828, 240] width 190 height 16
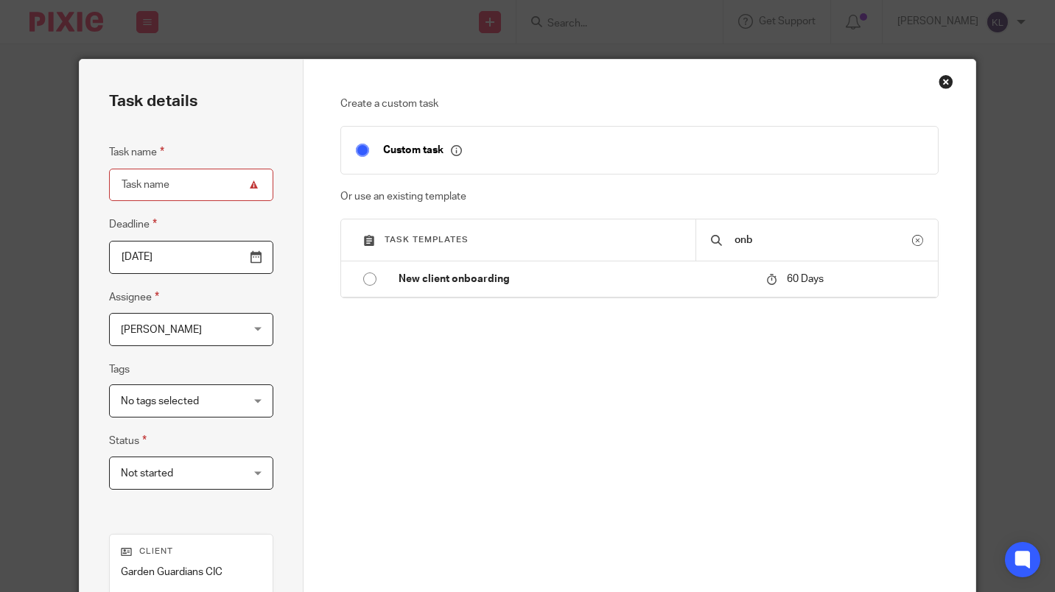
type input "onb"
click at [529, 284] on p "New client onboarding" at bounding box center [575, 279] width 353 height 15
type input "2025-10-18"
type input "New client onboarding"
checkbox input "false"
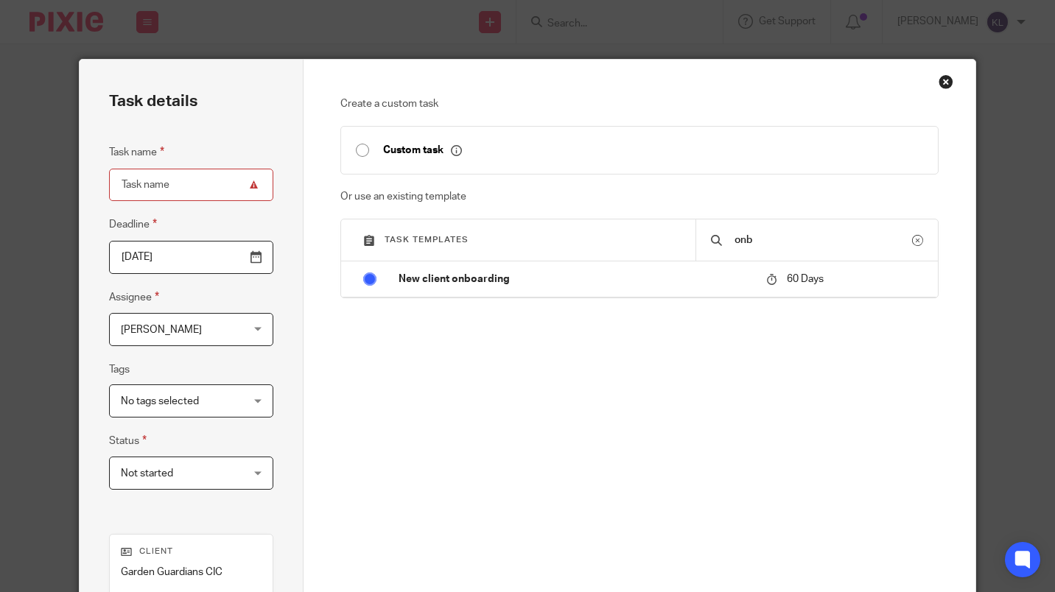
radio input "true"
click at [182, 337] on span "[PERSON_NAME]" at bounding box center [182, 329] width 122 height 31
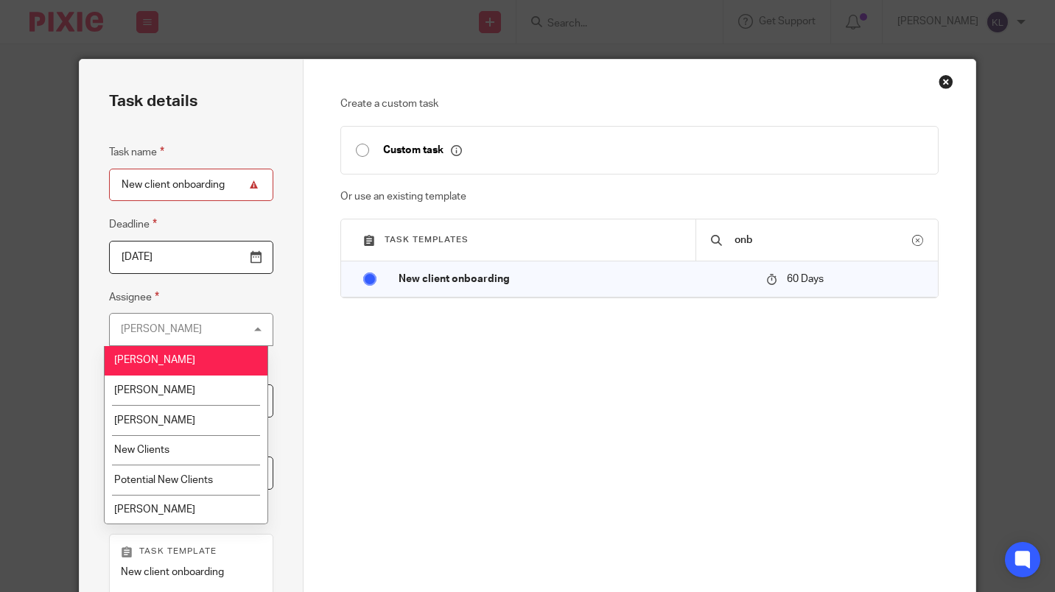
scroll to position [485, 0]
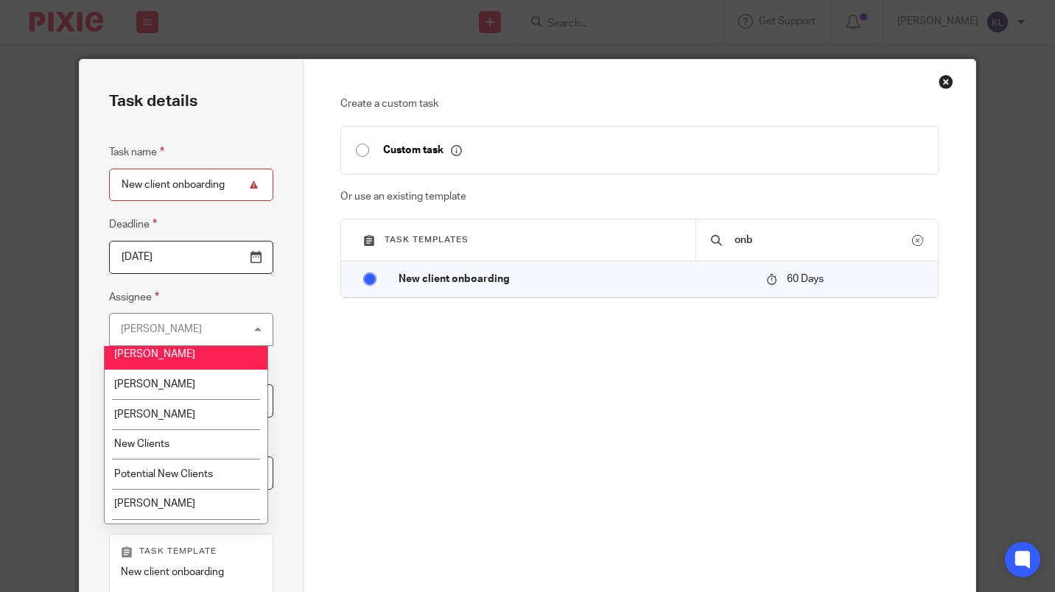
click at [203, 449] on li "New Clients" at bounding box center [186, 445] width 163 height 30
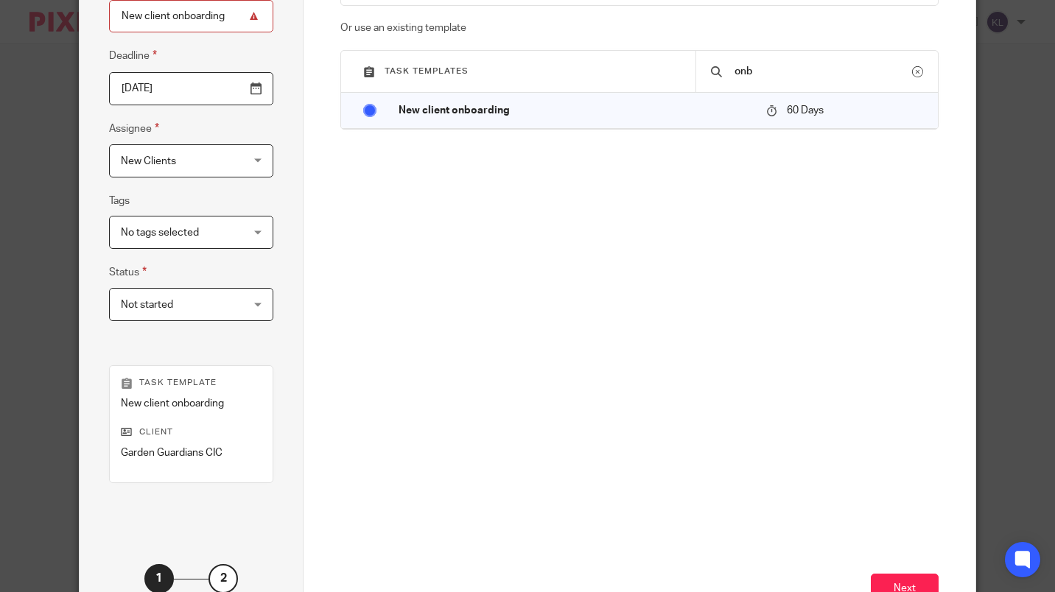
scroll to position [278, 0]
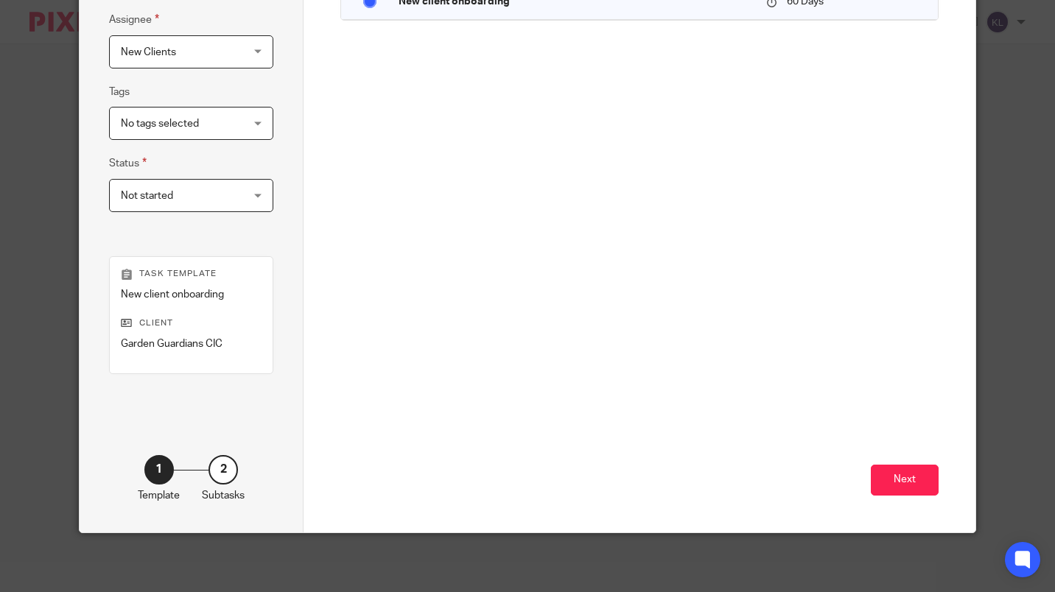
click at [911, 485] on button "Next" at bounding box center [905, 481] width 68 height 32
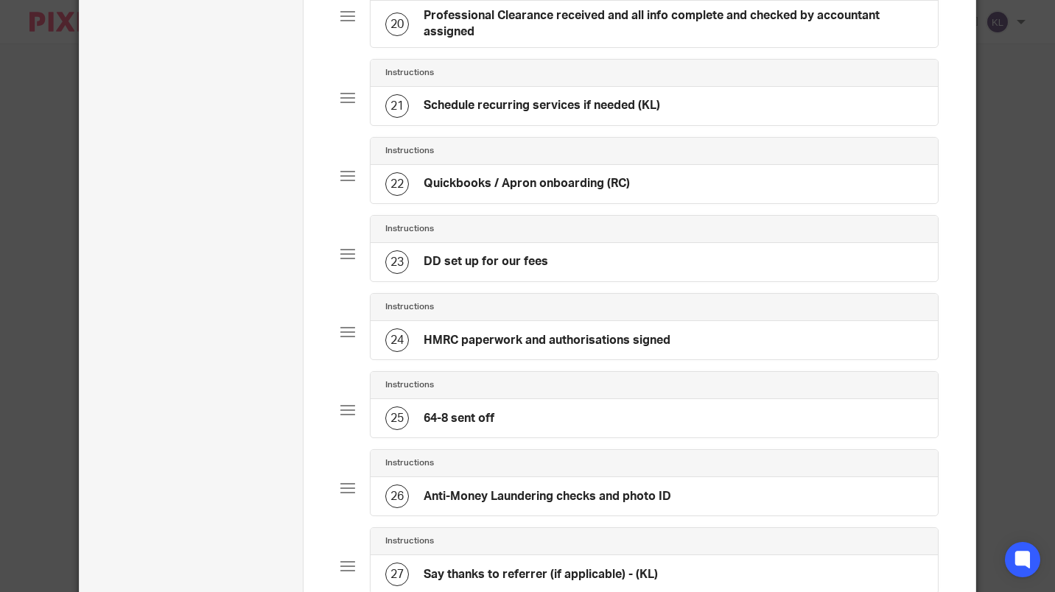
scroll to position [2048, 0]
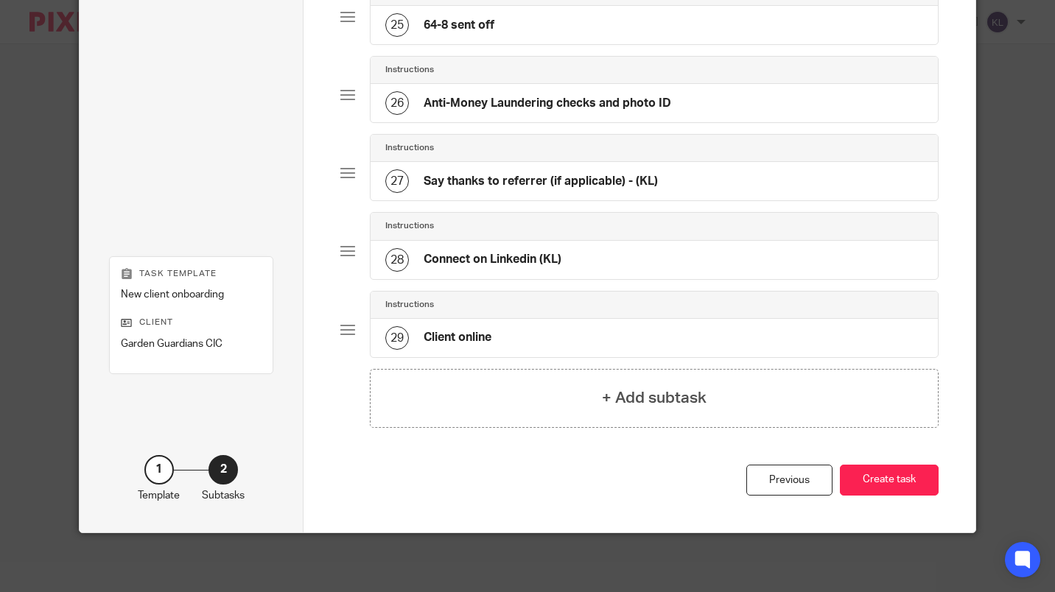
click at [923, 472] on button "Create task" at bounding box center [889, 481] width 99 height 32
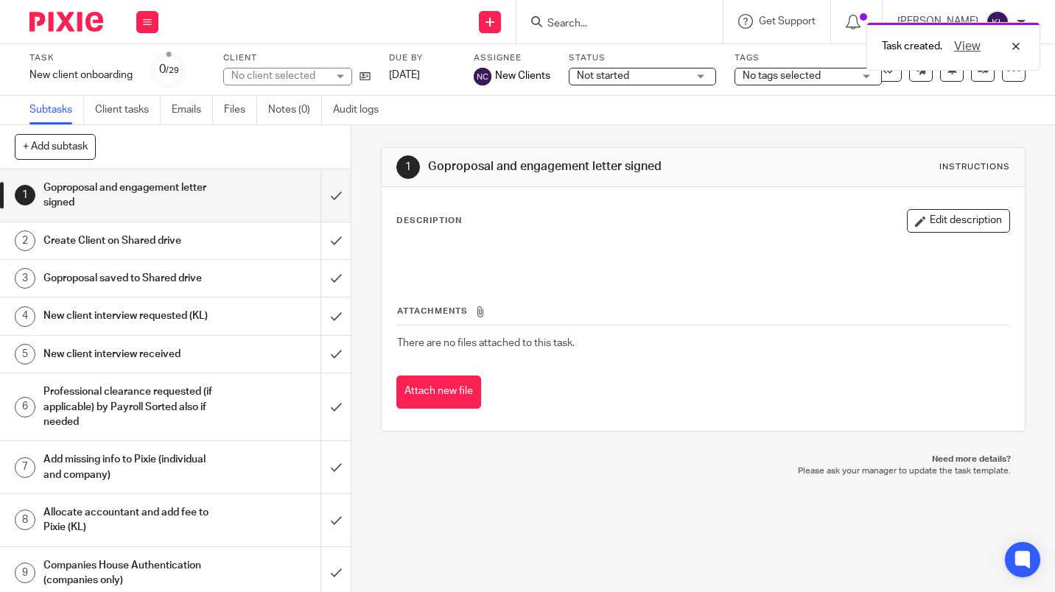
click at [322, 211] on input "submit" at bounding box center [175, 195] width 351 height 52
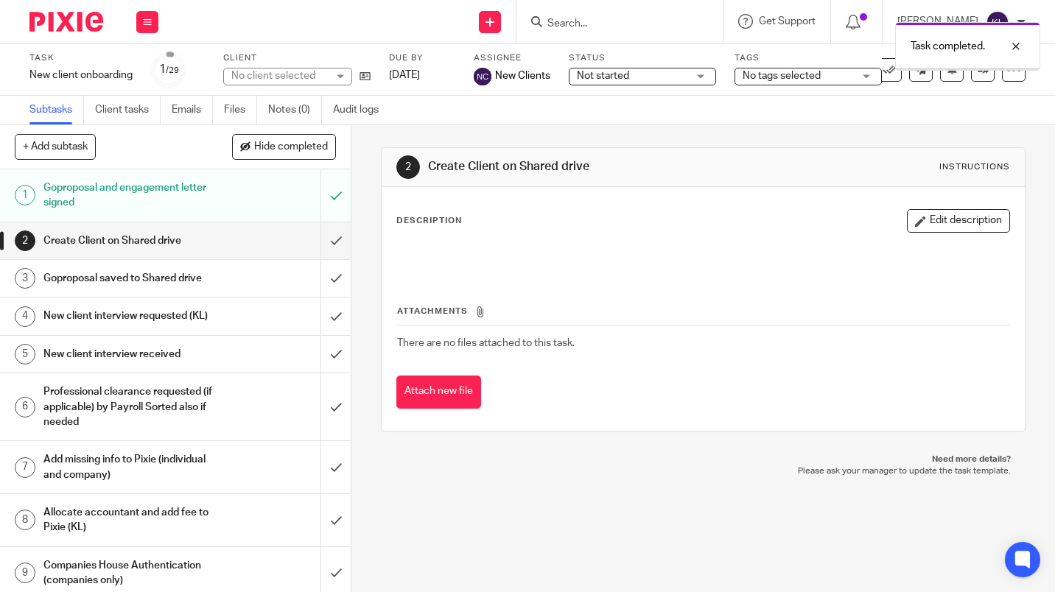
click at [197, 327] on h1 "New client interview requested (KL)" at bounding box center [130, 316] width 175 height 22
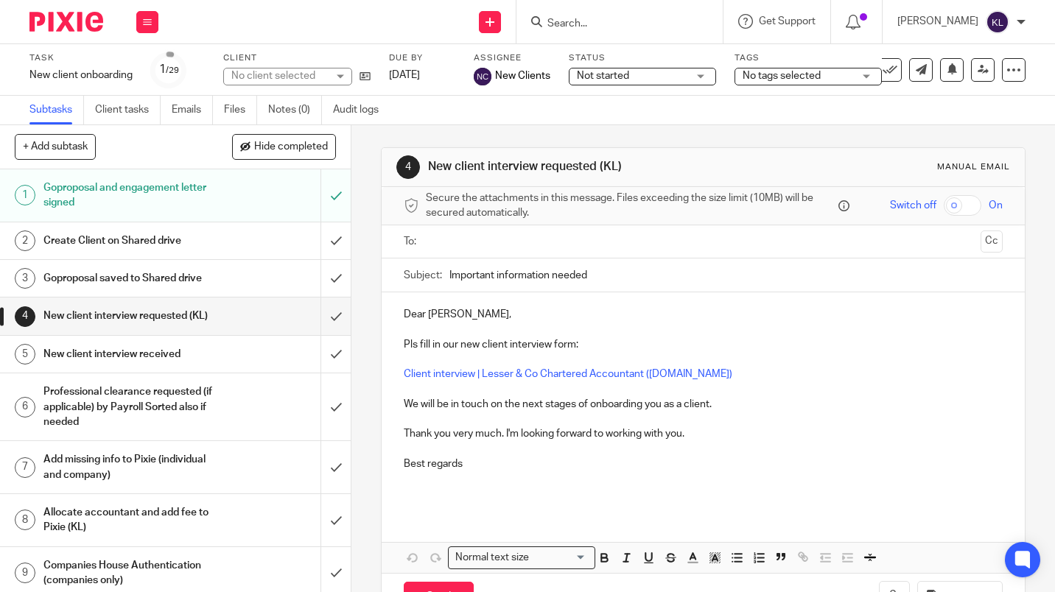
click at [603, 243] on input "text" at bounding box center [703, 242] width 544 height 17
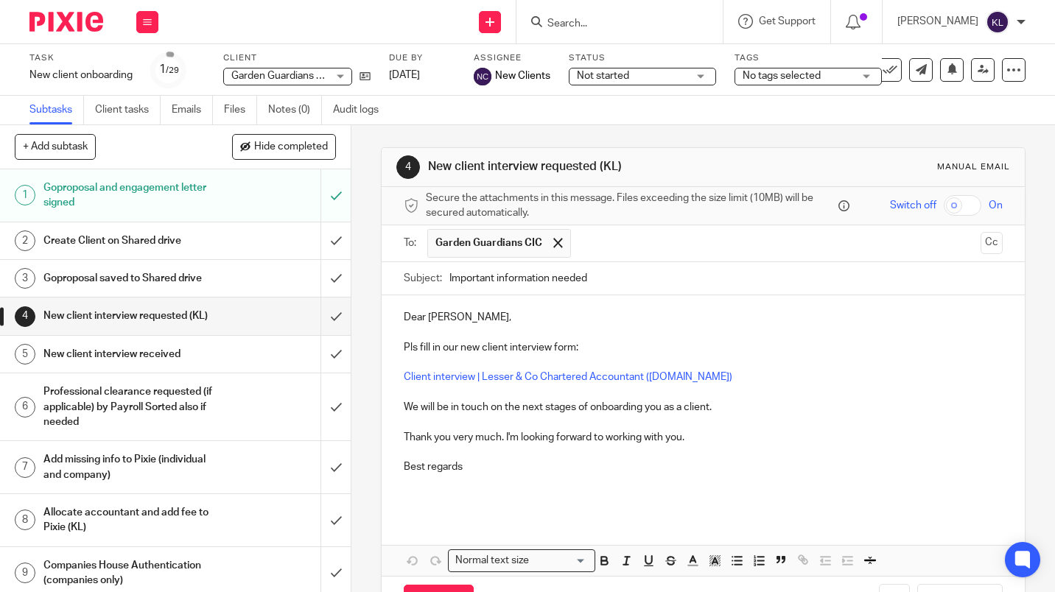
click at [796, 380] on p "Client interview | Lesser & Co Chartered Accountant (lesserandco.co.uk)" at bounding box center [703, 377] width 599 height 15
click at [798, 402] on p "We will be in touch on the next stages of onboarding you as a client." at bounding box center [703, 407] width 599 height 15
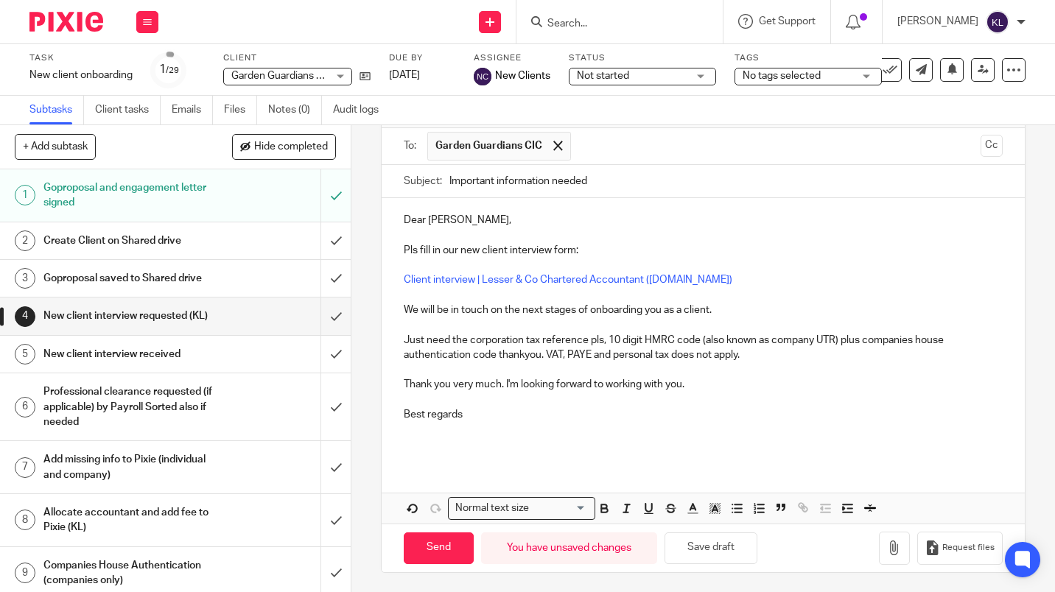
scroll to position [100, 0]
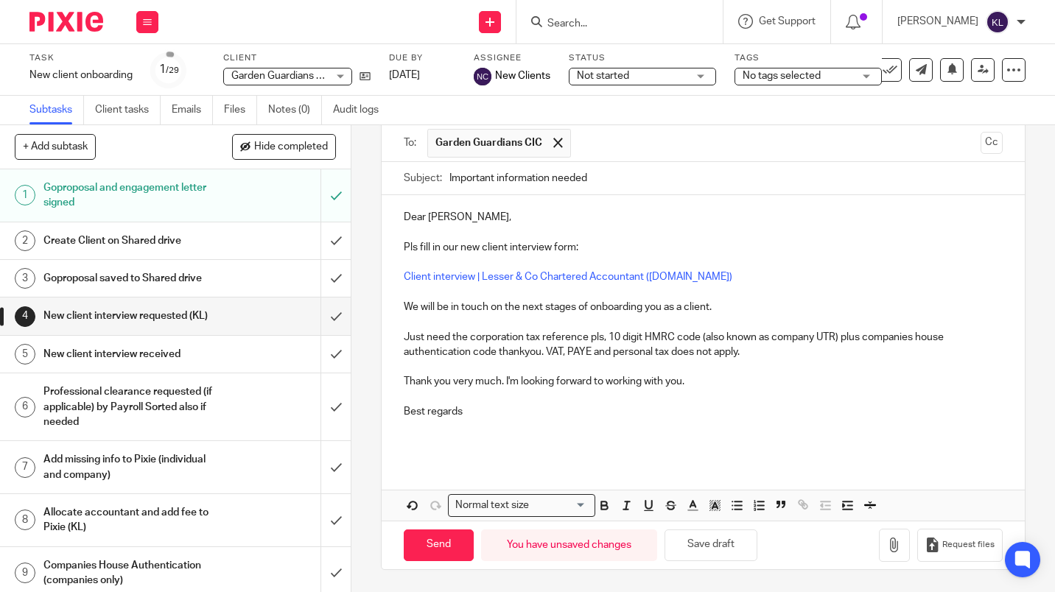
click at [435, 555] on input "Send" at bounding box center [439, 546] width 70 height 32
type input "Sent"
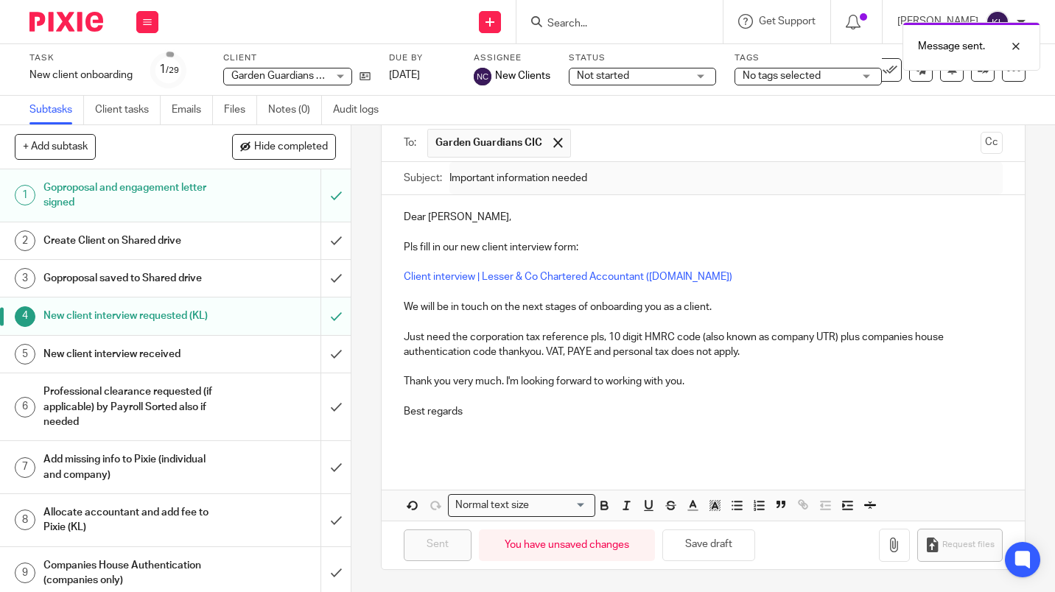
click at [333, 427] on input "submit" at bounding box center [175, 407] width 351 height 67
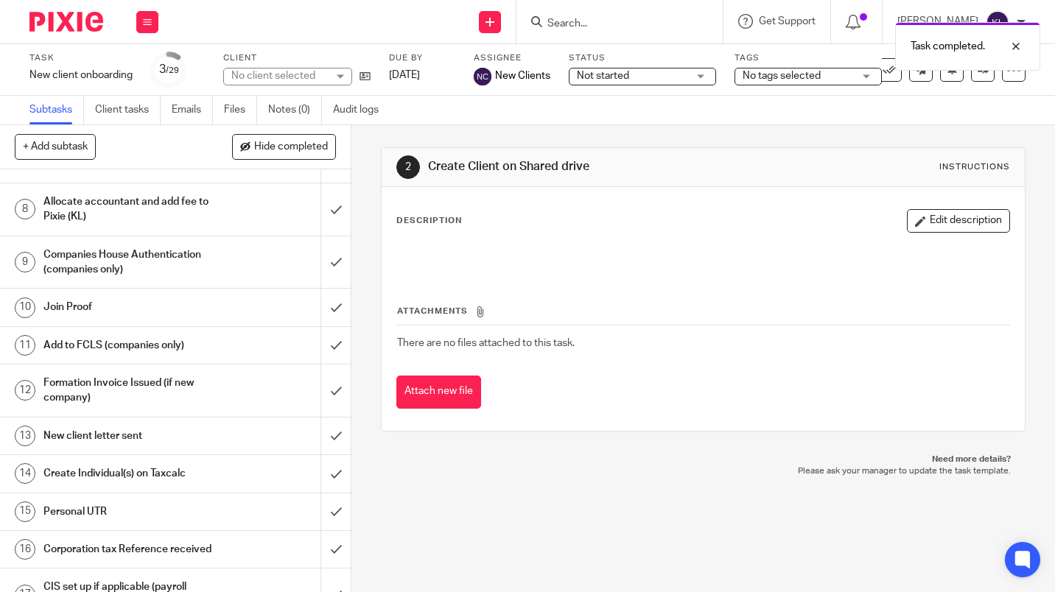
scroll to position [312, 0]
click at [332, 406] on input "submit" at bounding box center [175, 389] width 351 height 52
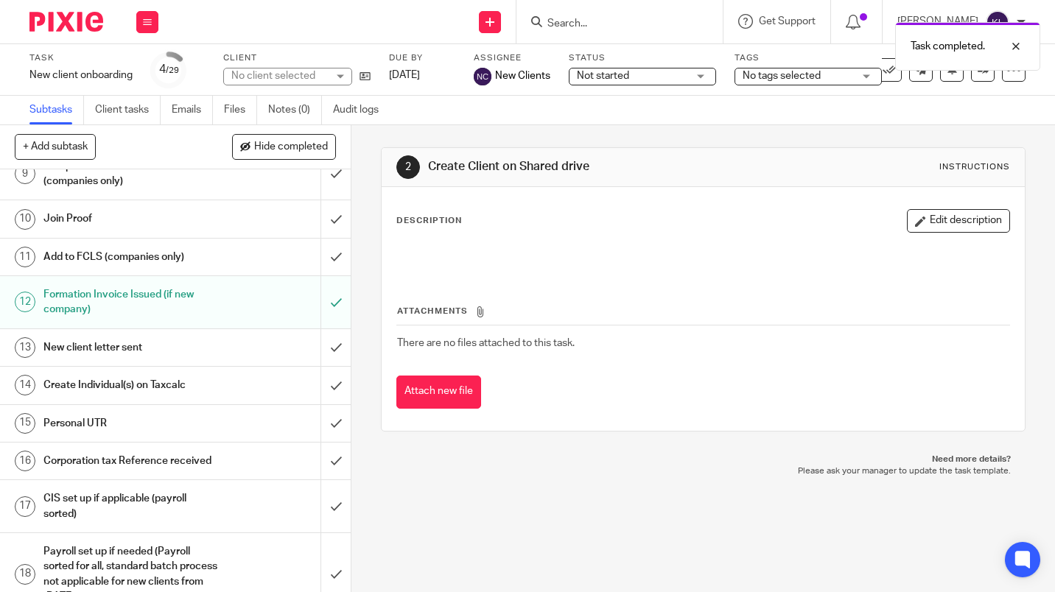
scroll to position [401, 0]
click at [331, 402] on input "submit" at bounding box center [175, 383] width 351 height 37
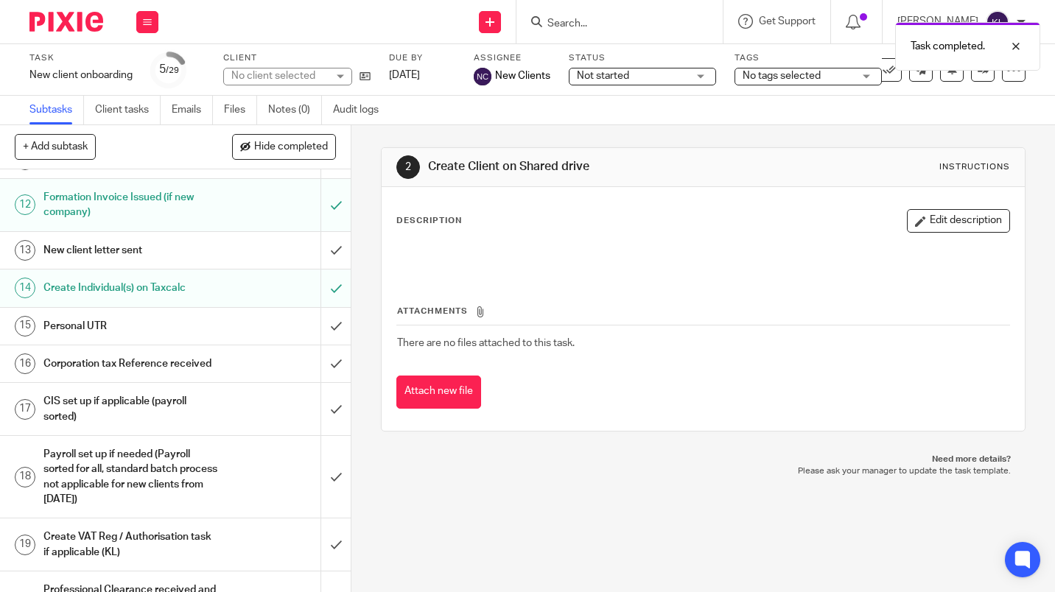
scroll to position [591, 0]
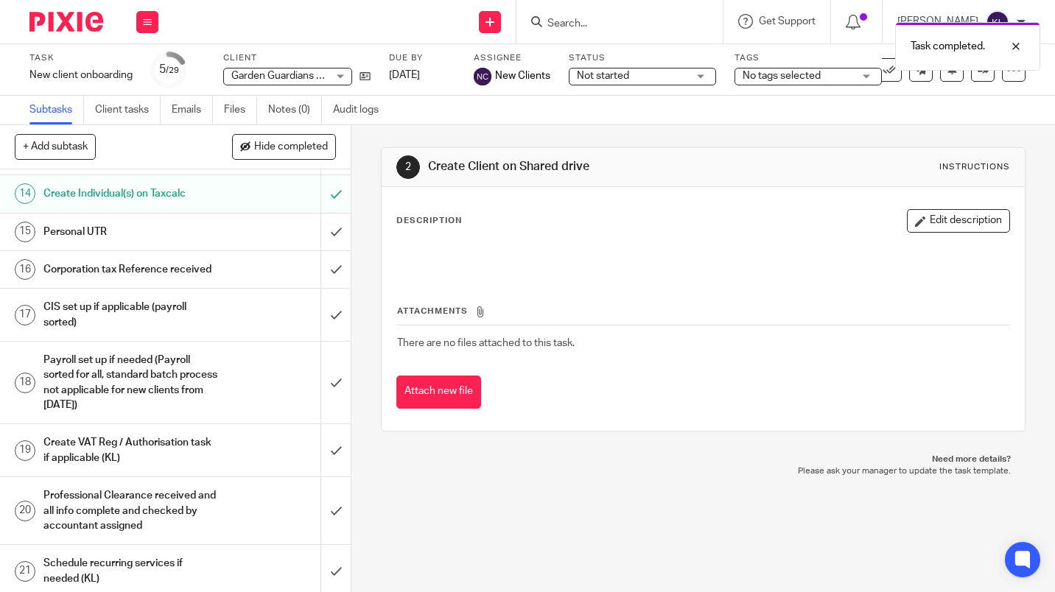
click at [331, 250] on input "submit" at bounding box center [175, 232] width 351 height 37
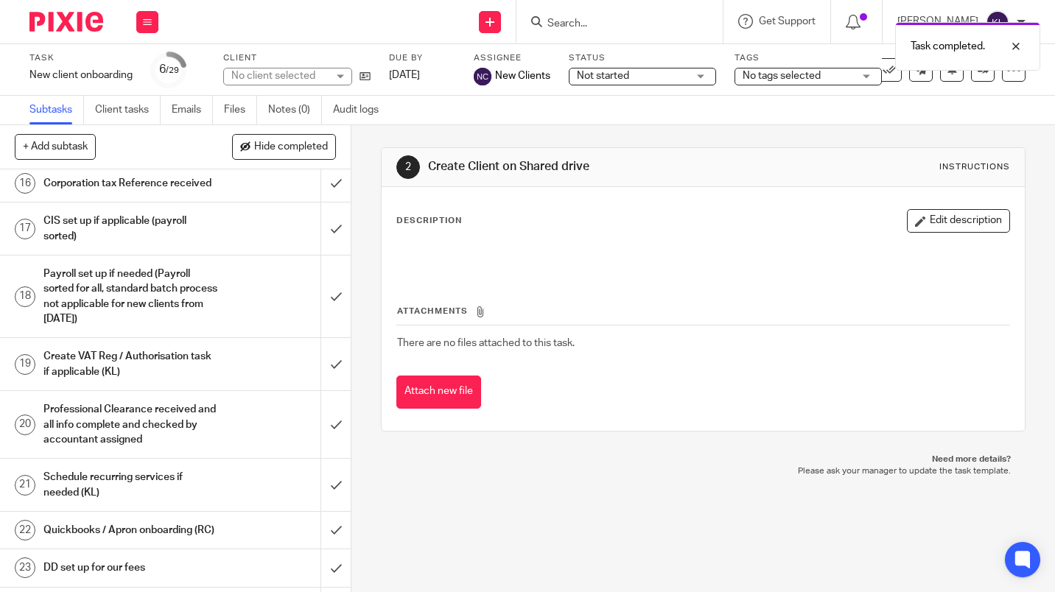
scroll to position [675, 0]
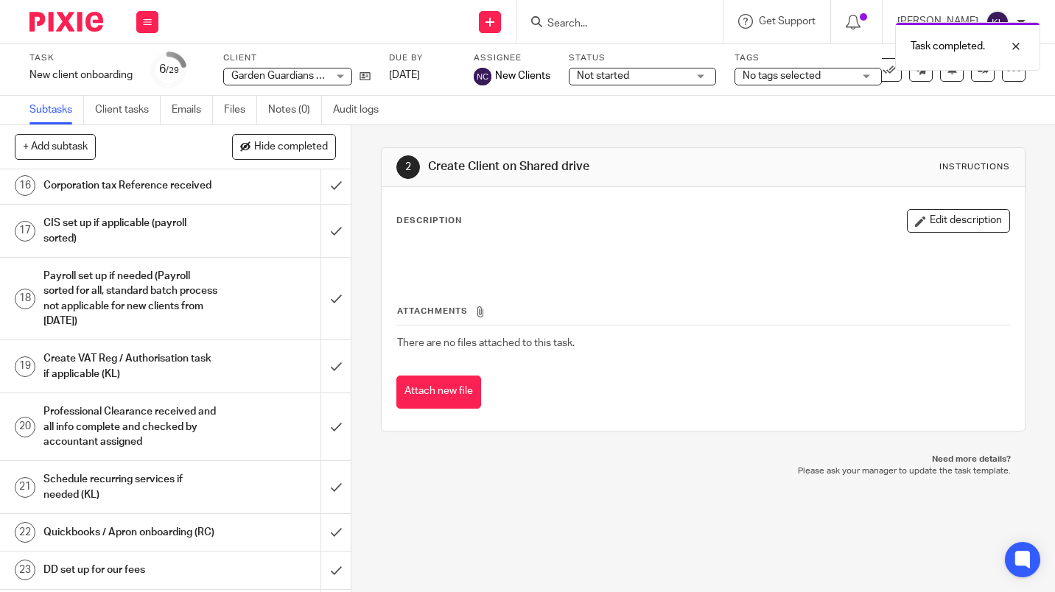
click at [332, 257] on input "submit" at bounding box center [175, 231] width 351 height 52
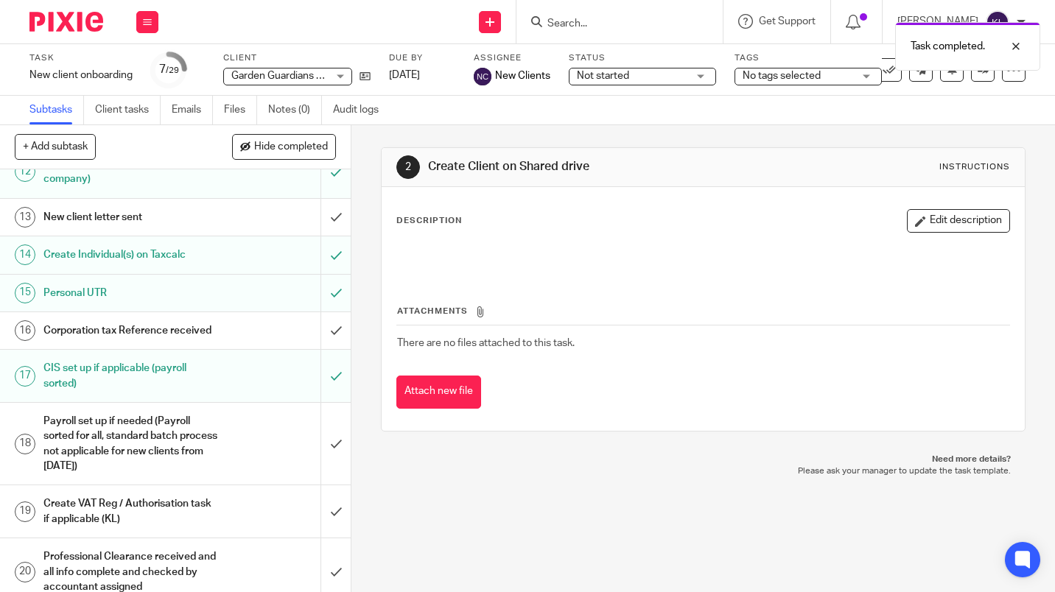
scroll to position [651, 0]
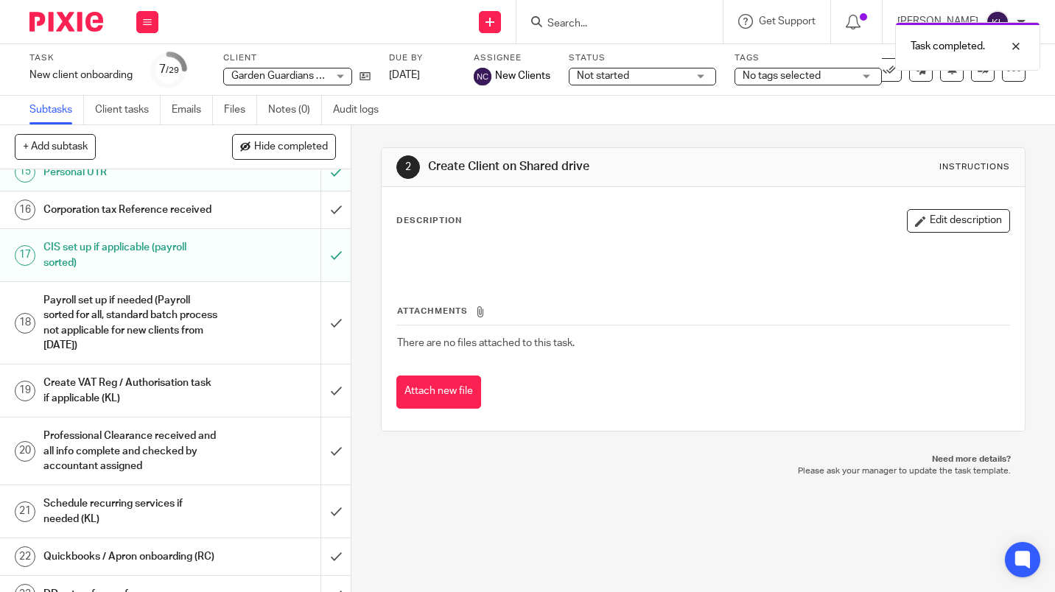
click at [334, 353] on input "submit" at bounding box center [175, 323] width 351 height 82
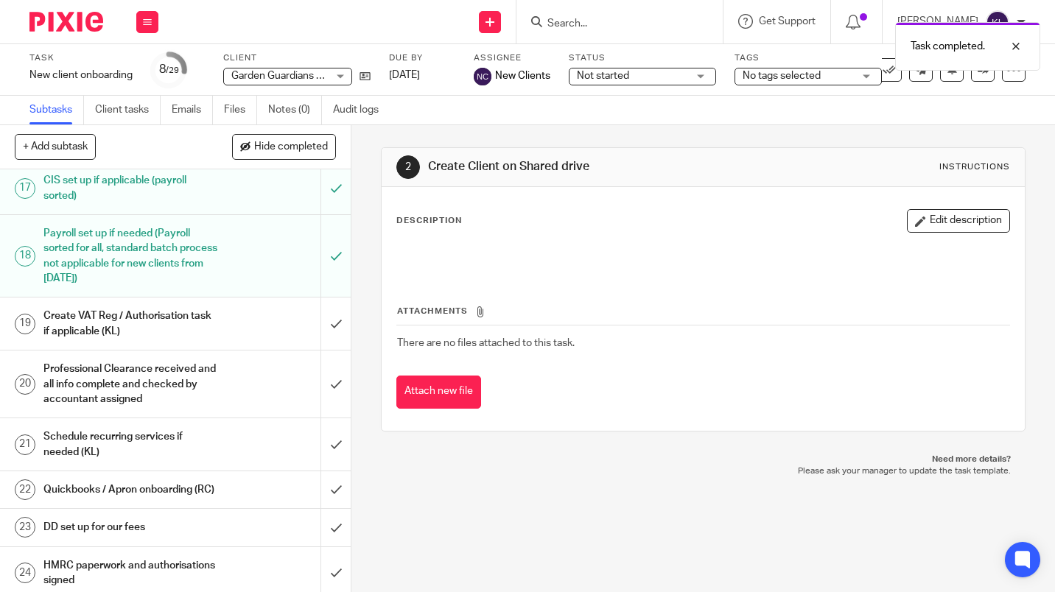
scroll to position [732, 0]
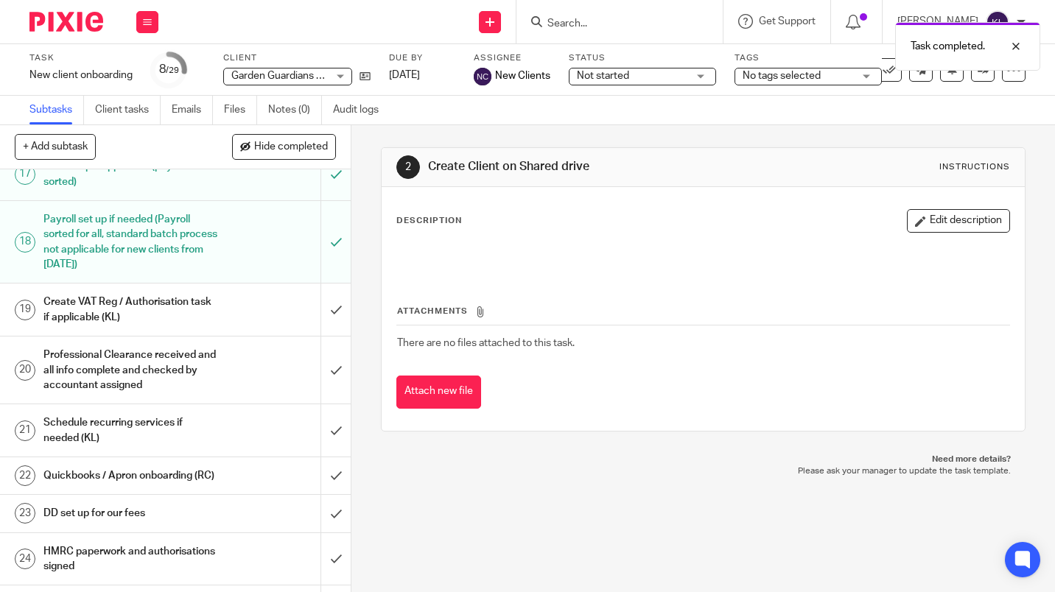
click at [332, 336] on input "submit" at bounding box center [175, 310] width 351 height 52
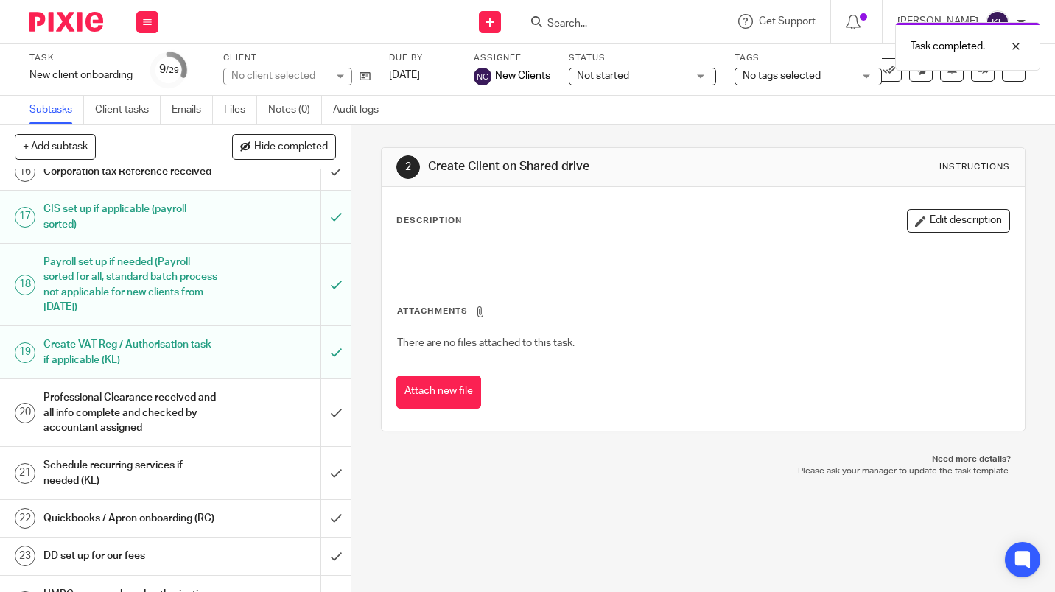
scroll to position [726, 0]
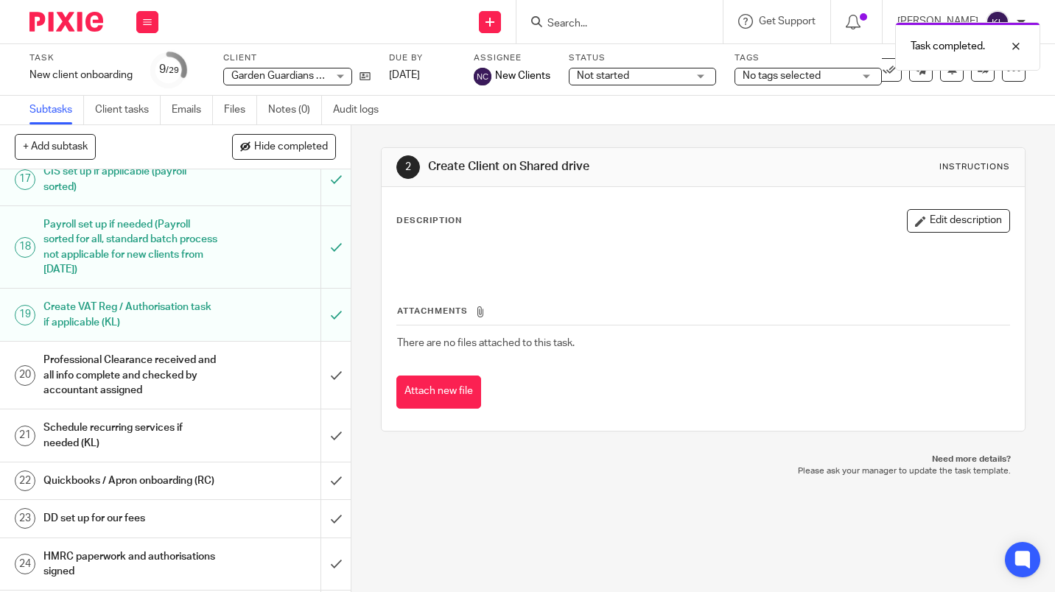
click at [327, 404] on input "submit" at bounding box center [175, 375] width 351 height 67
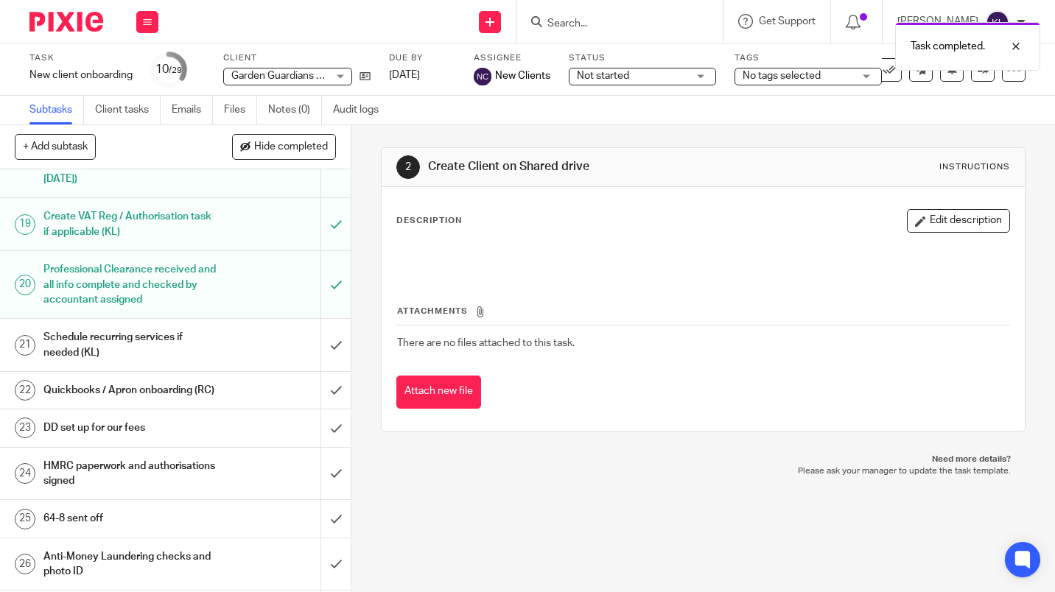
scroll to position [827, 0]
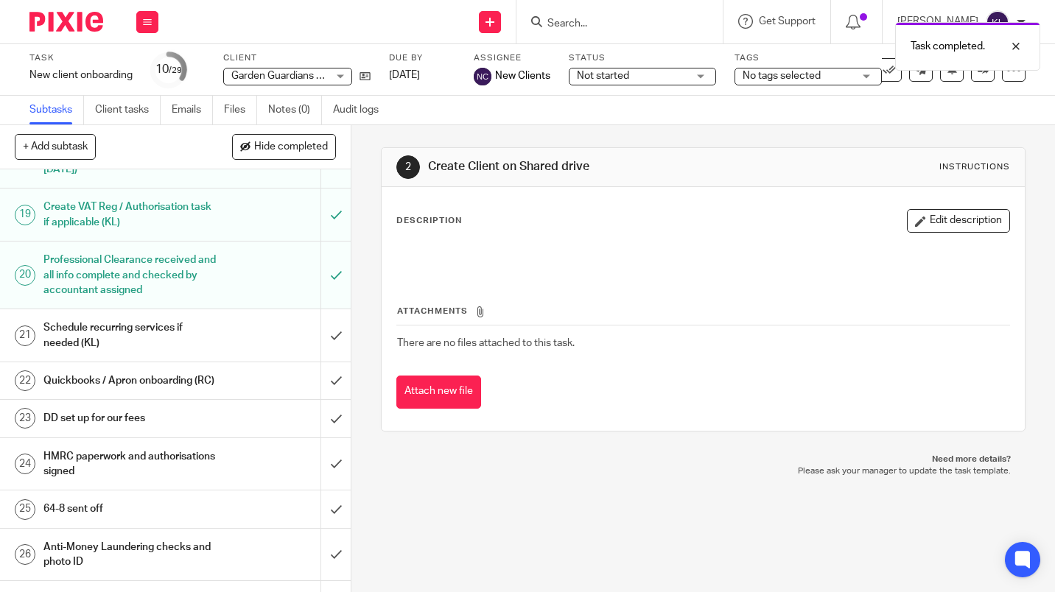
click at [334, 362] on input "submit" at bounding box center [175, 335] width 351 height 52
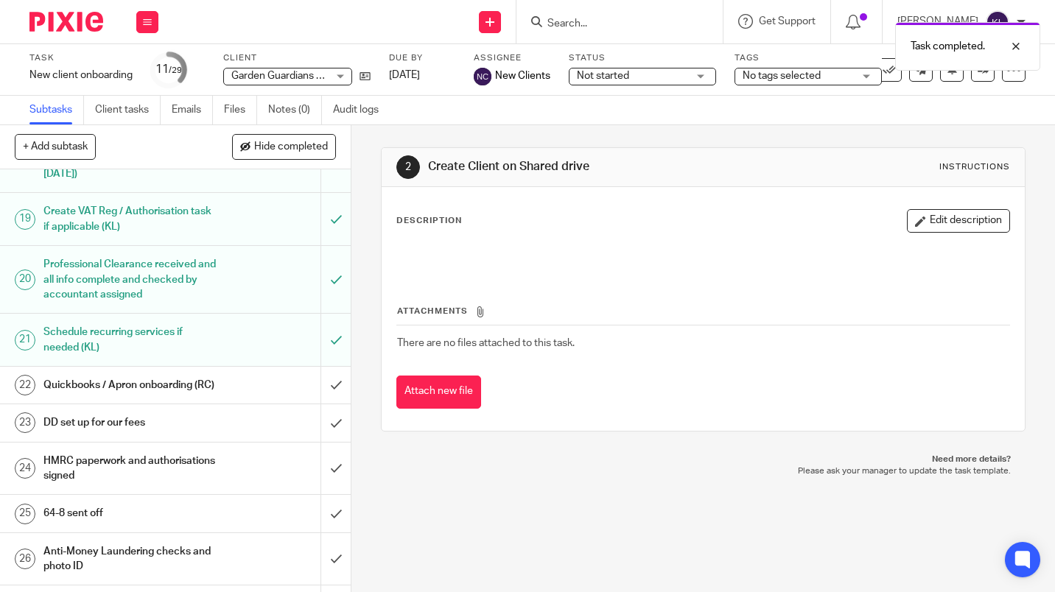
click at [323, 404] on input "submit" at bounding box center [175, 385] width 351 height 37
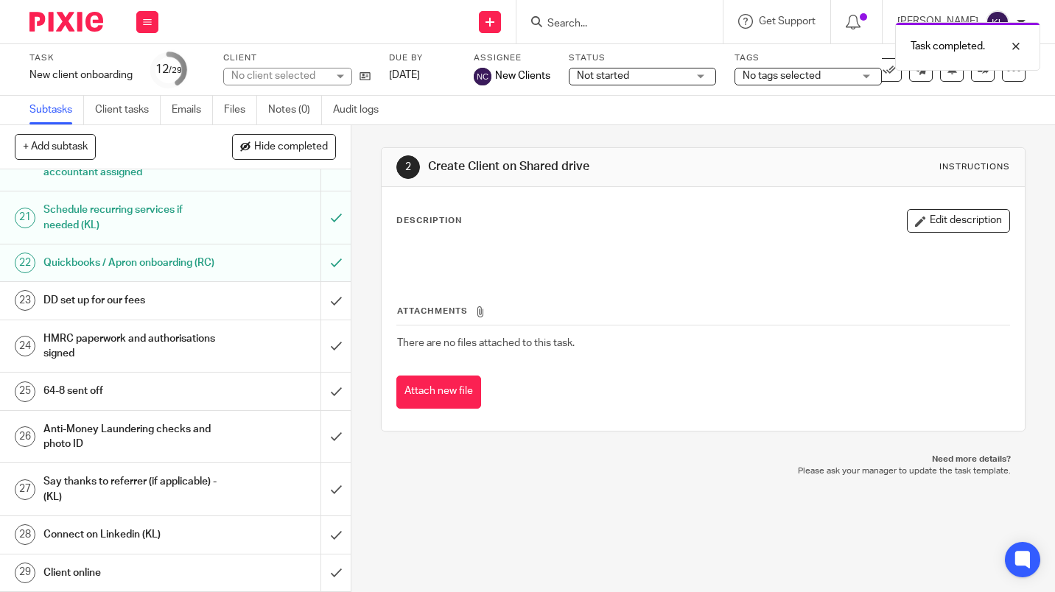
scroll to position [990, 0]
click at [326, 491] on input "submit" at bounding box center [175, 489] width 351 height 52
click at [328, 537] on input "submit" at bounding box center [175, 534] width 351 height 37
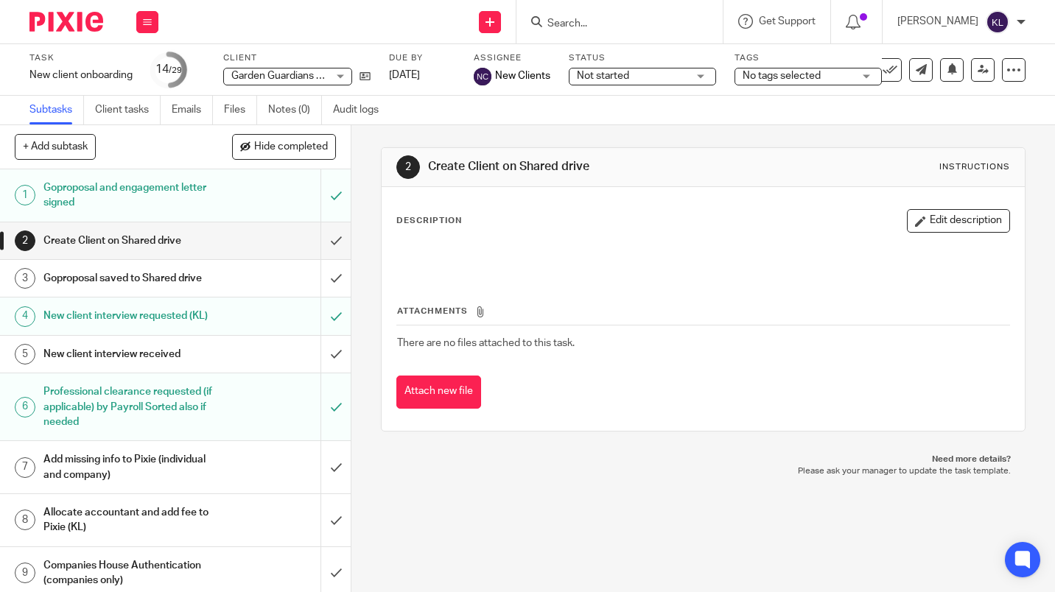
click at [609, 18] on input "Search" at bounding box center [612, 24] width 133 height 13
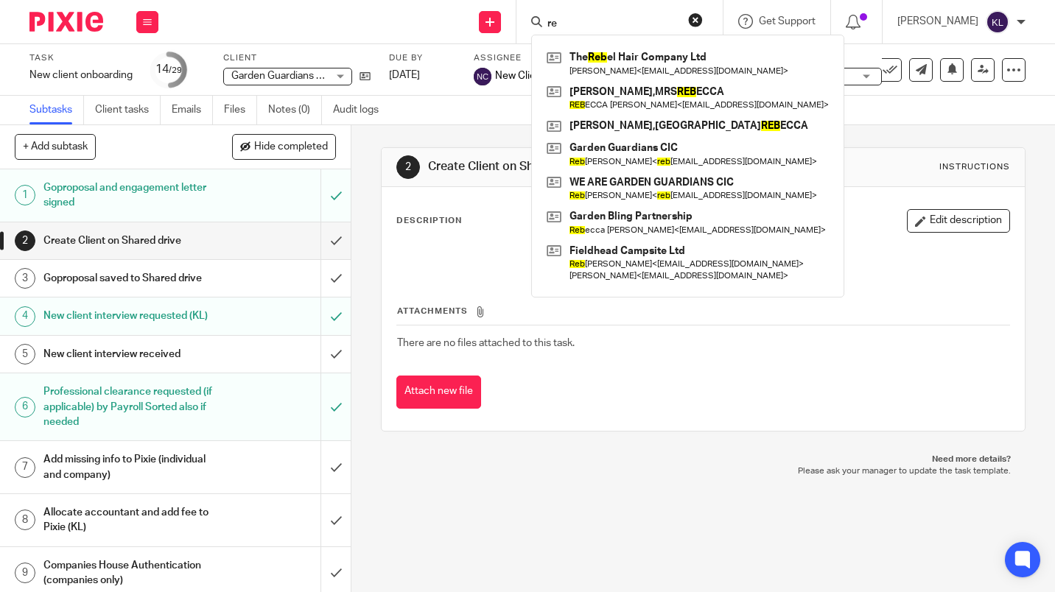
type input "r"
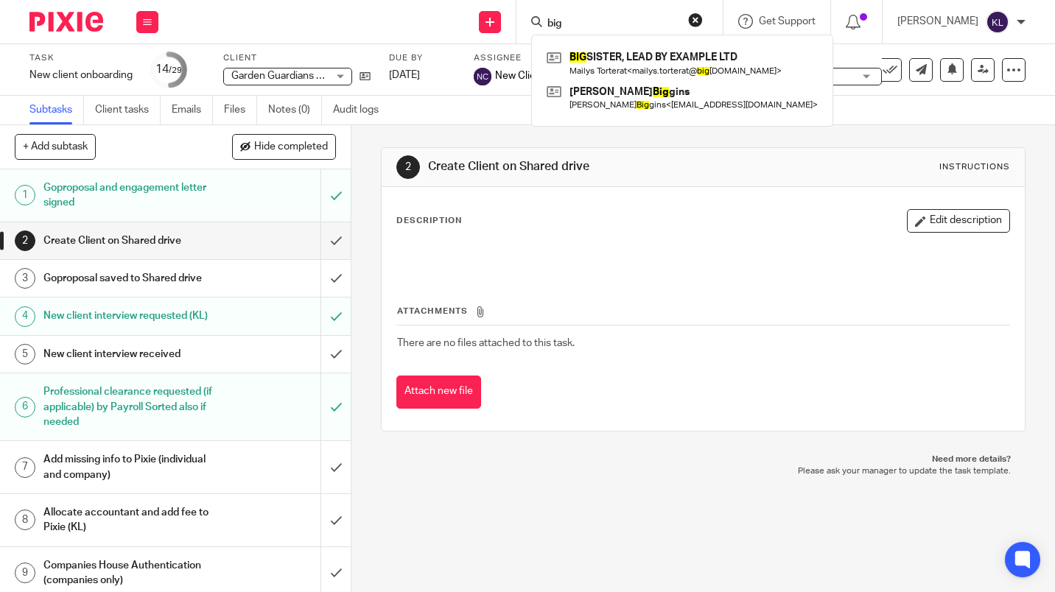
type input "big"
click at [698, 66] on link at bounding box center [682, 63] width 278 height 34
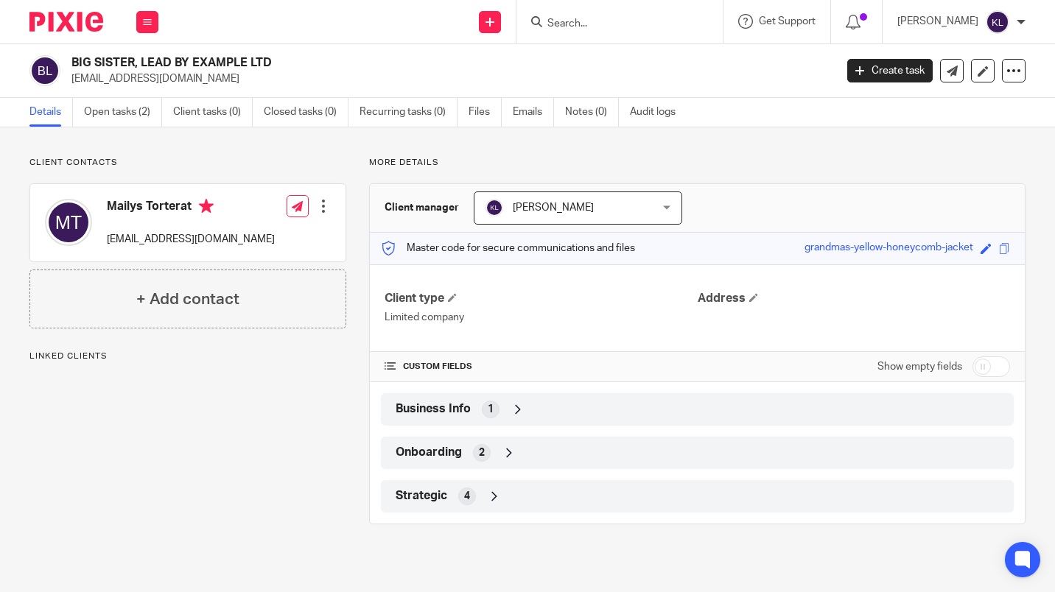
click at [121, 124] on link "Open tasks (2)" at bounding box center [123, 112] width 78 height 29
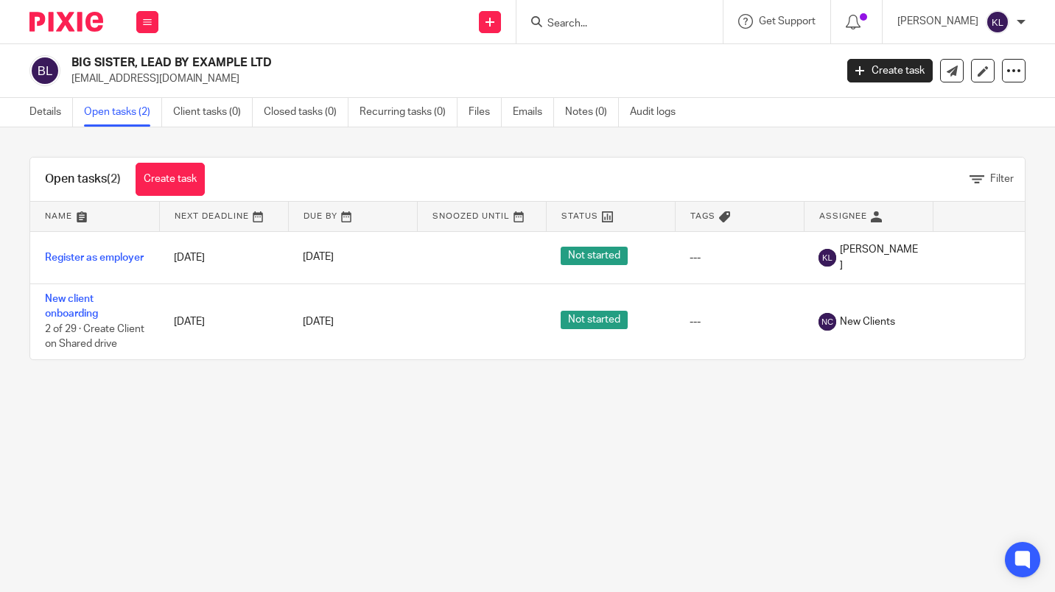
click at [80, 310] on link "New client onboarding" at bounding box center [71, 306] width 53 height 25
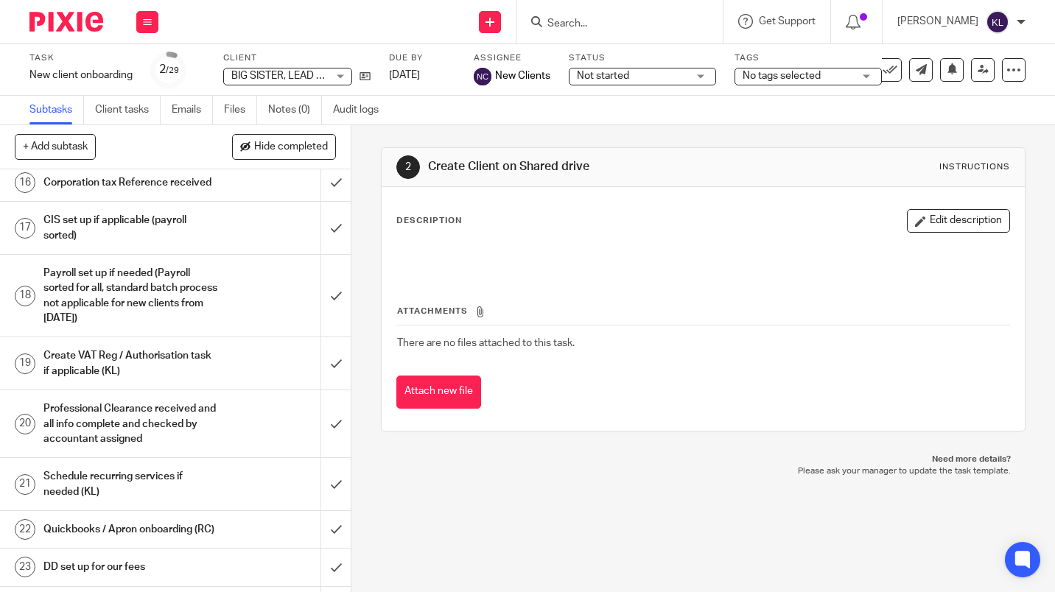
scroll to position [990, 0]
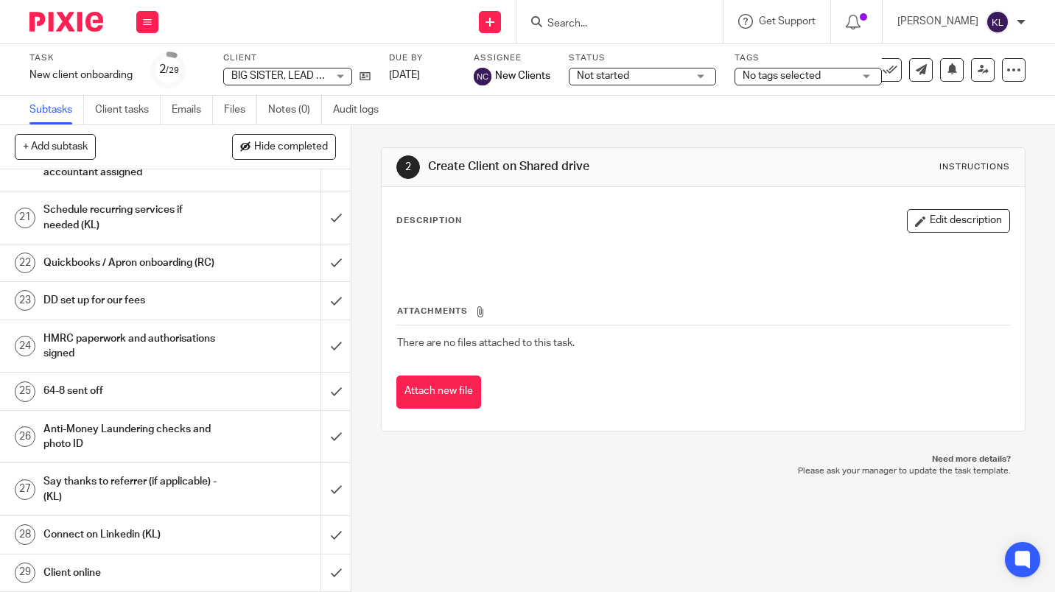
click at [330, 537] on input "submit" at bounding box center [175, 534] width 351 height 37
